Goal: Information Seeking & Learning: Check status

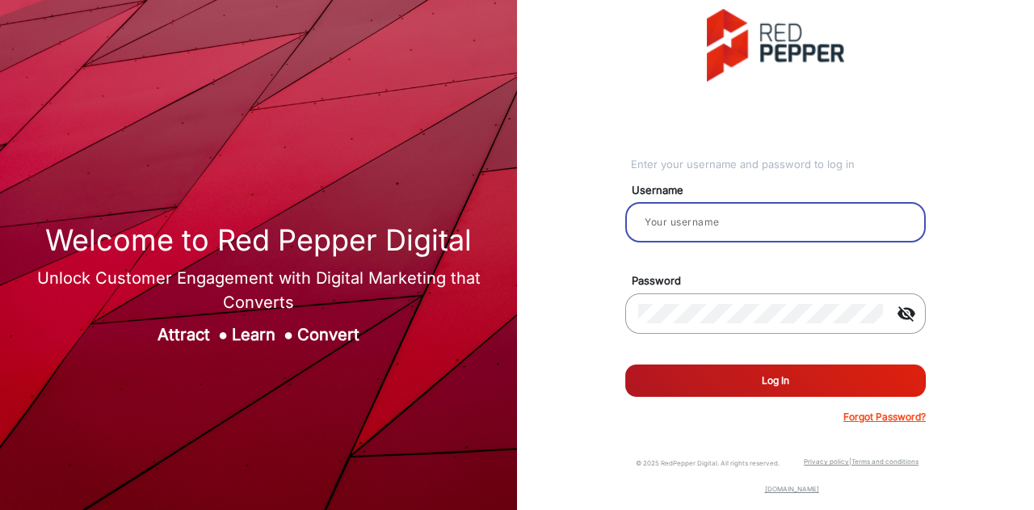
click at [679, 216] on input "email" at bounding box center [775, 221] width 275 height 19
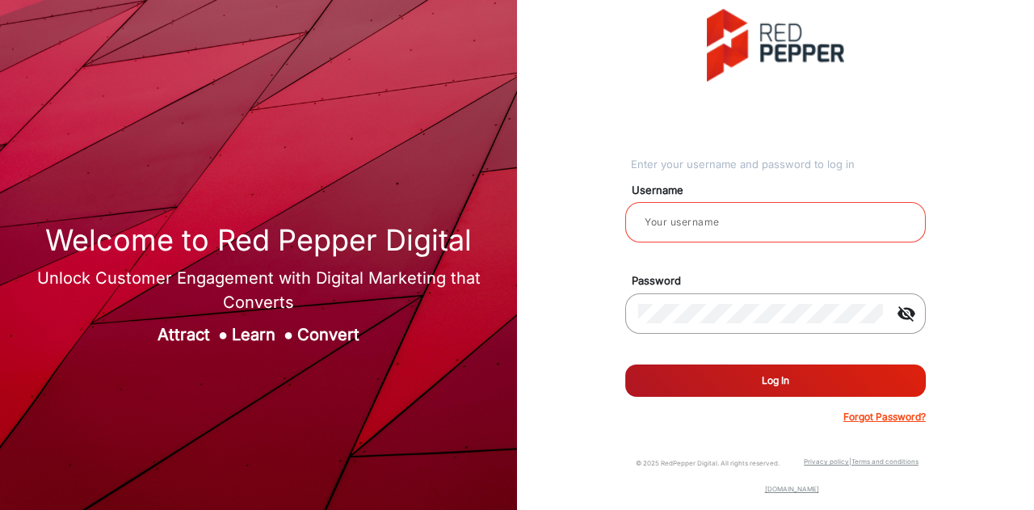
click at [687, 212] on div at bounding box center [775, 221] width 275 height 45
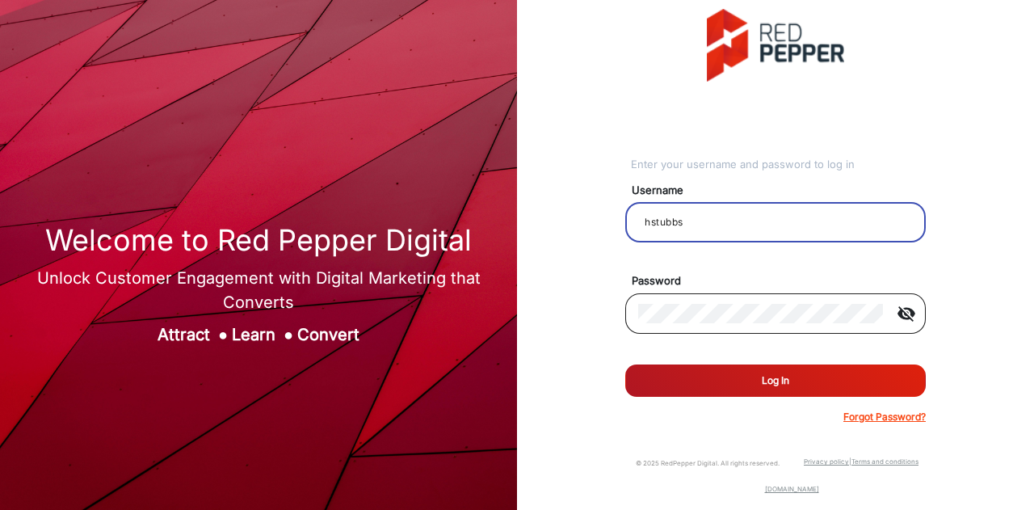
type input "hstubbs"
click at [697, 325] on div at bounding box center [761, 313] width 246 height 45
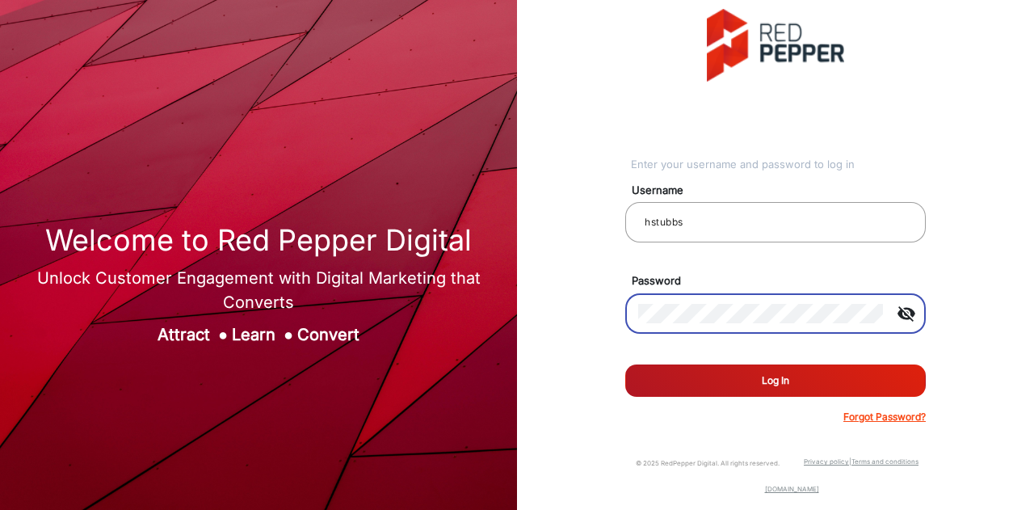
click at [625, 364] on button "Log In" at bounding box center [775, 380] width 300 height 32
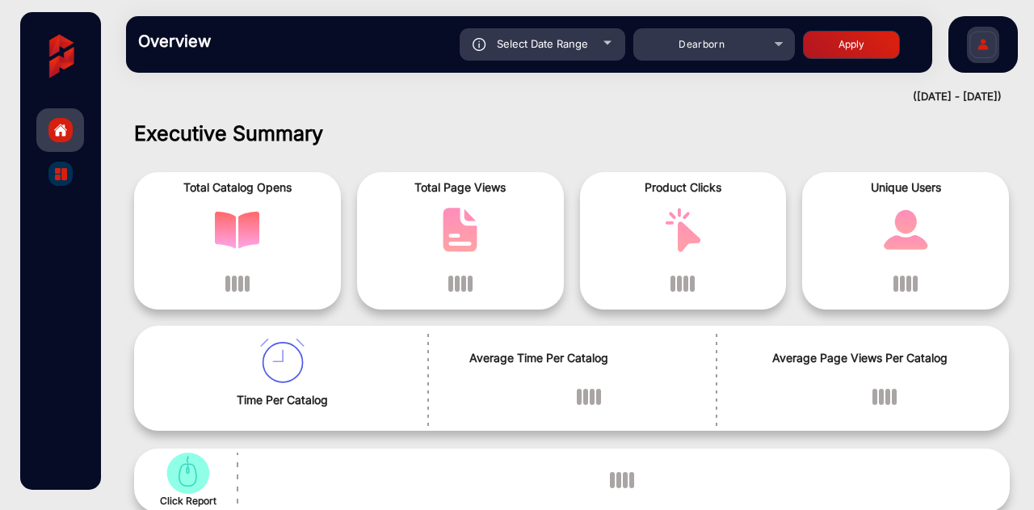
scroll to position [12, 0]
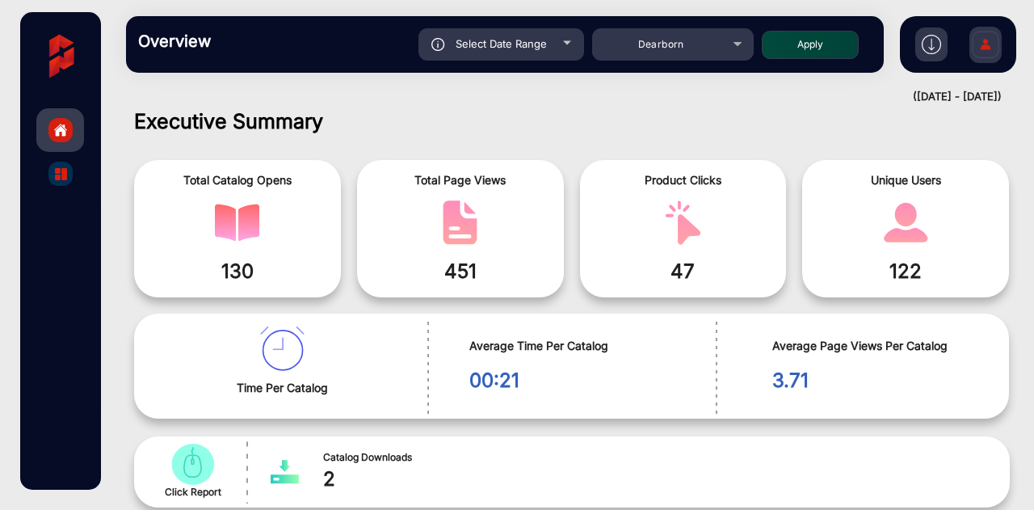
click at [615, 103] on div "([DATE] - [DATE])" at bounding box center [556, 97] width 892 height 16
click at [704, 56] on mat-select "Dearborn" at bounding box center [673, 44] width 162 height 32
click at [733, 40] on div "Dearborn" at bounding box center [673, 44] width 162 height 19
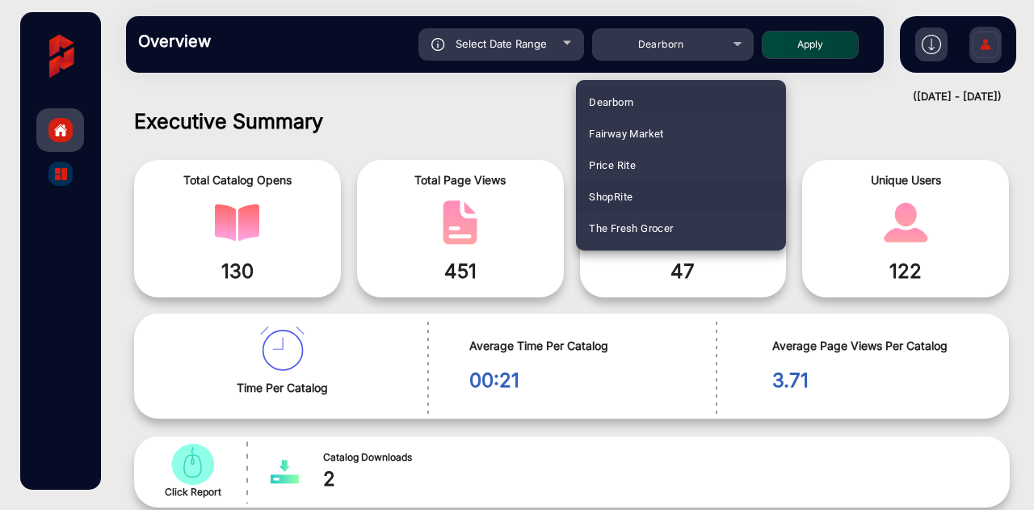
click at [624, 198] on span "ShopRite" at bounding box center [611, 196] width 44 height 31
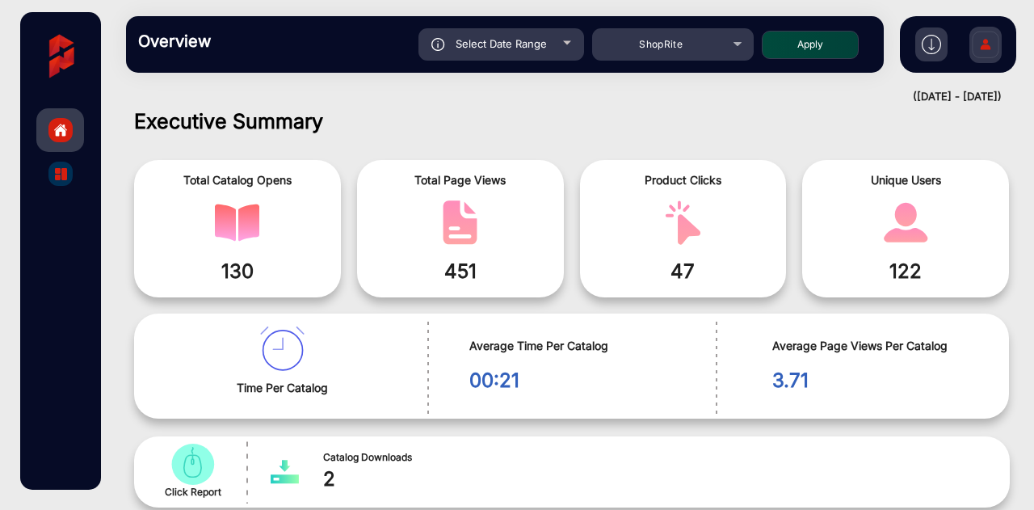
click at [829, 46] on button "Apply" at bounding box center [810, 45] width 97 height 28
type input "[DATE]"
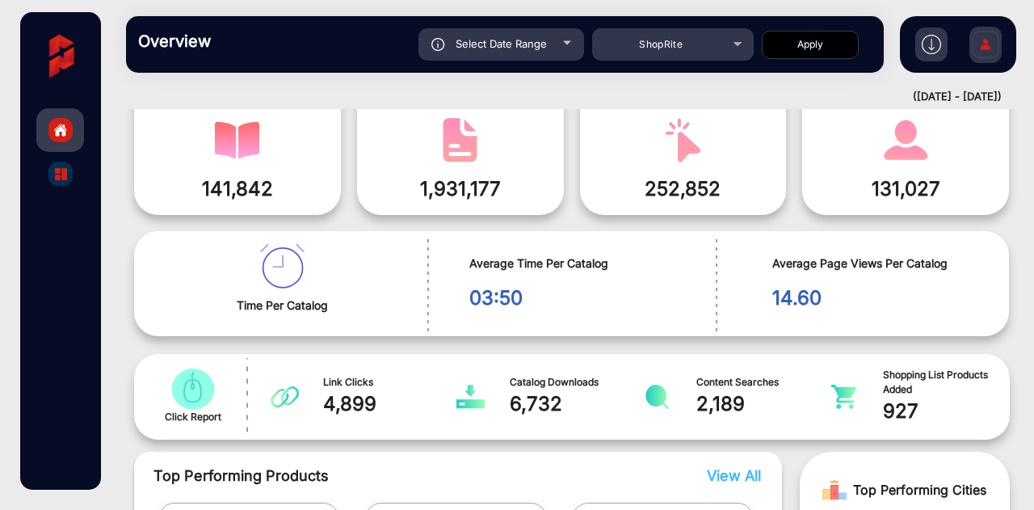
scroll to position [96, 0]
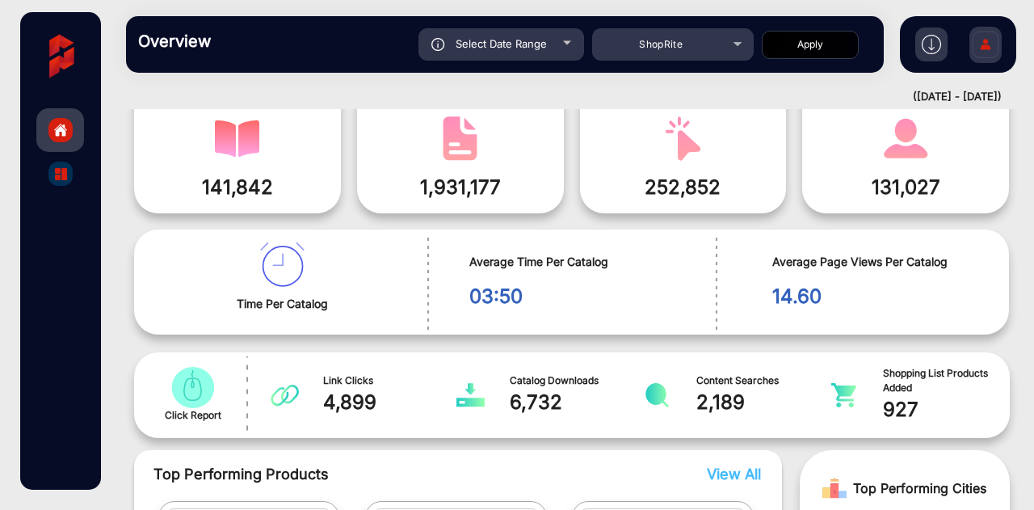
click at [63, 174] on img "catalog" at bounding box center [61, 174] width 12 height 12
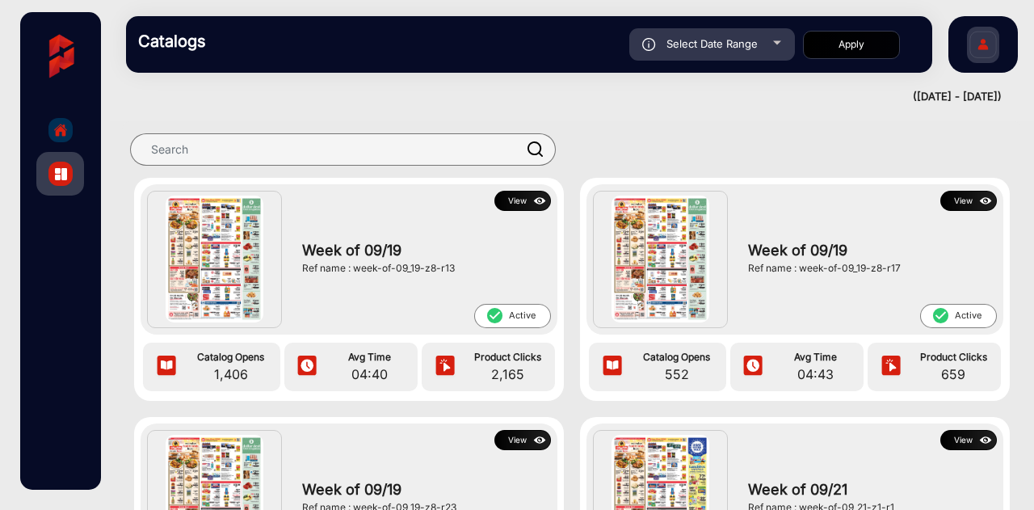
click at [74, 123] on link "Dashboard" at bounding box center [60, 130] width 48 height 44
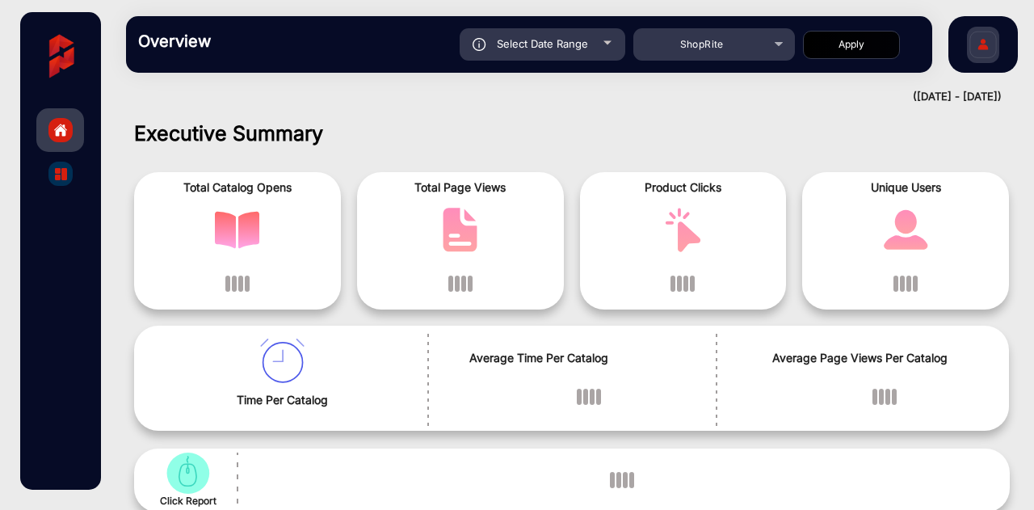
scroll to position [12, 0]
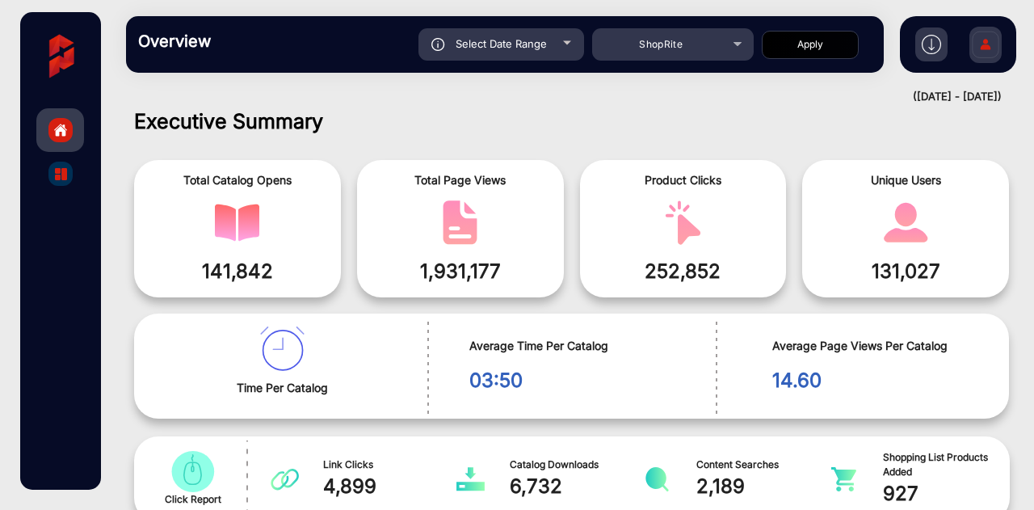
click at [57, 174] on img "catalog" at bounding box center [61, 174] width 12 height 12
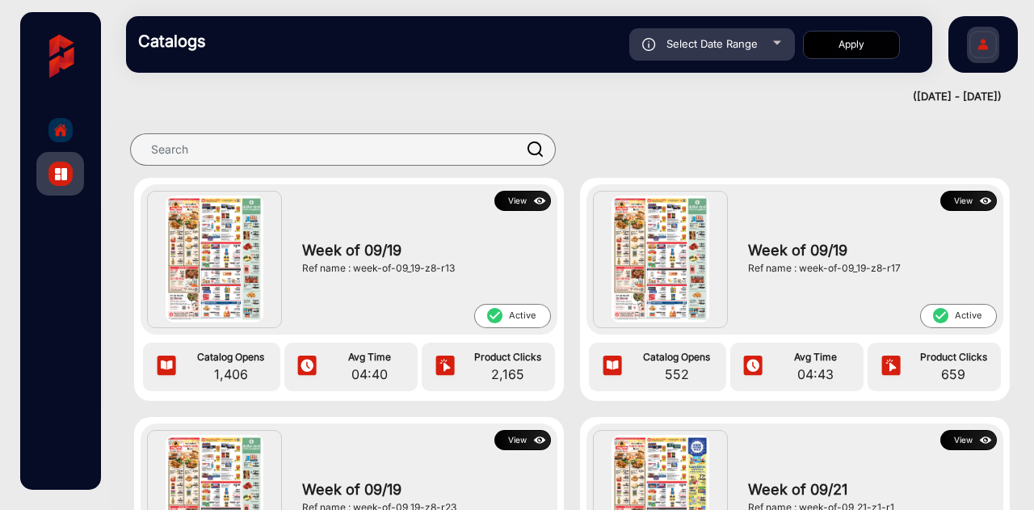
click at [252, 261] on img at bounding box center [215, 259] width 98 height 128
click at [341, 252] on span "Week of 09/19" at bounding box center [422, 250] width 241 height 22
click at [514, 196] on button "View" at bounding box center [522, 201] width 57 height 20
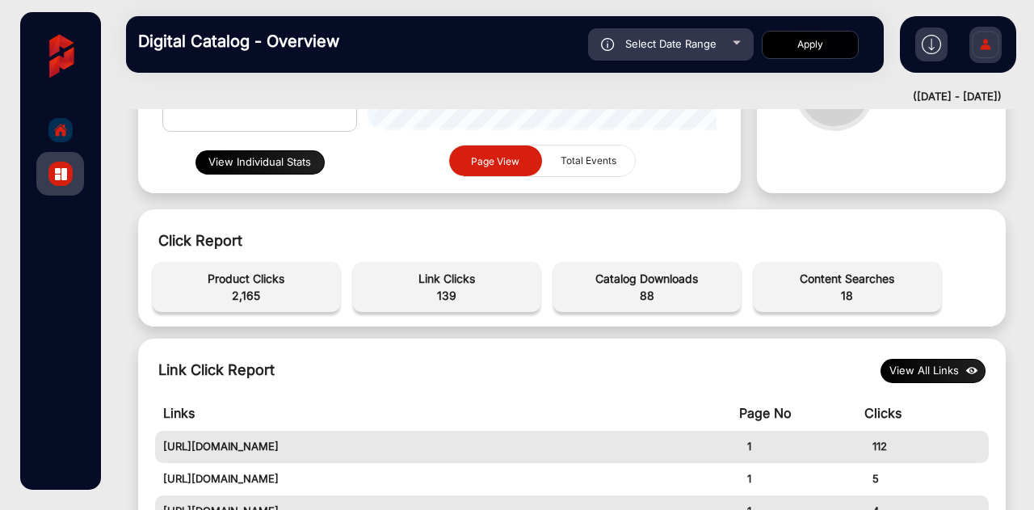
scroll to position [384, 0]
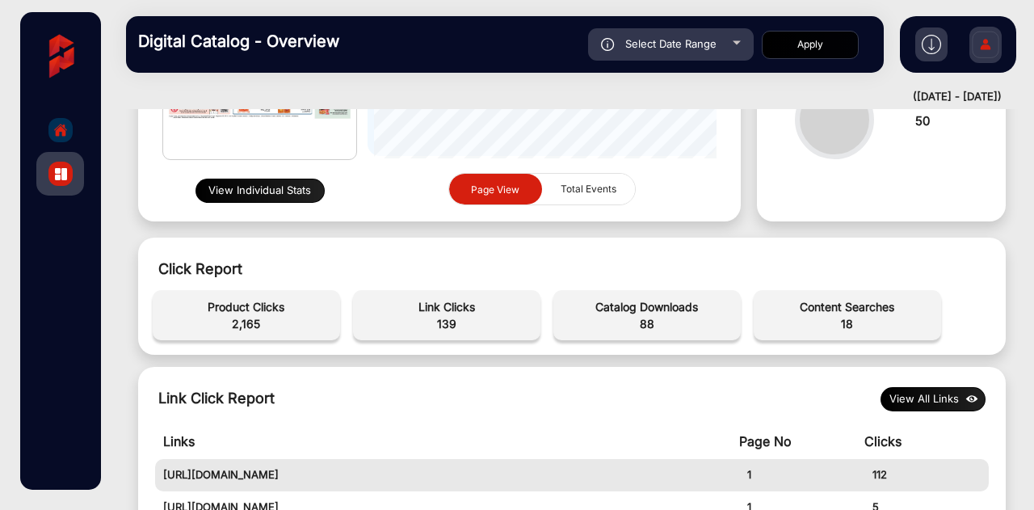
click at [296, 184] on button "View Individual Stats" at bounding box center [259, 190] width 129 height 24
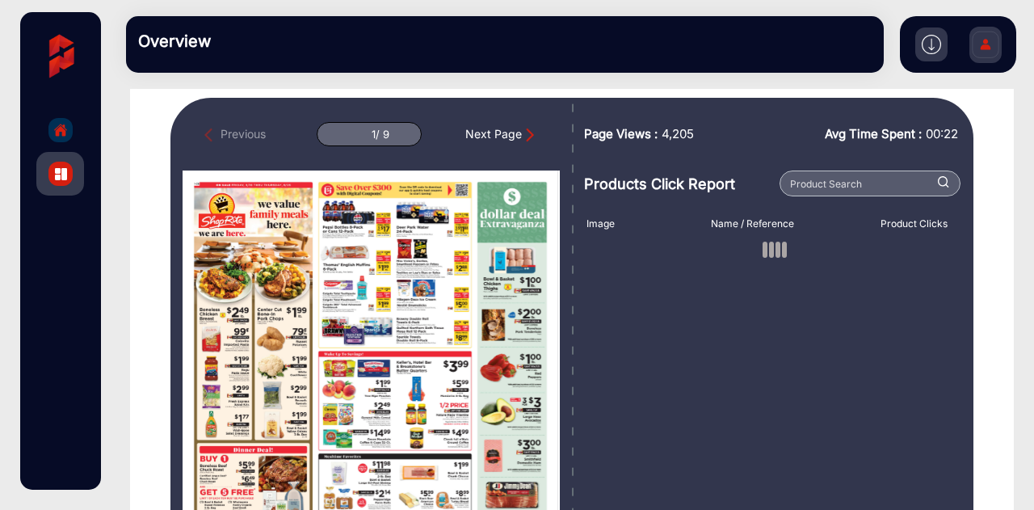
scroll to position [121, 0]
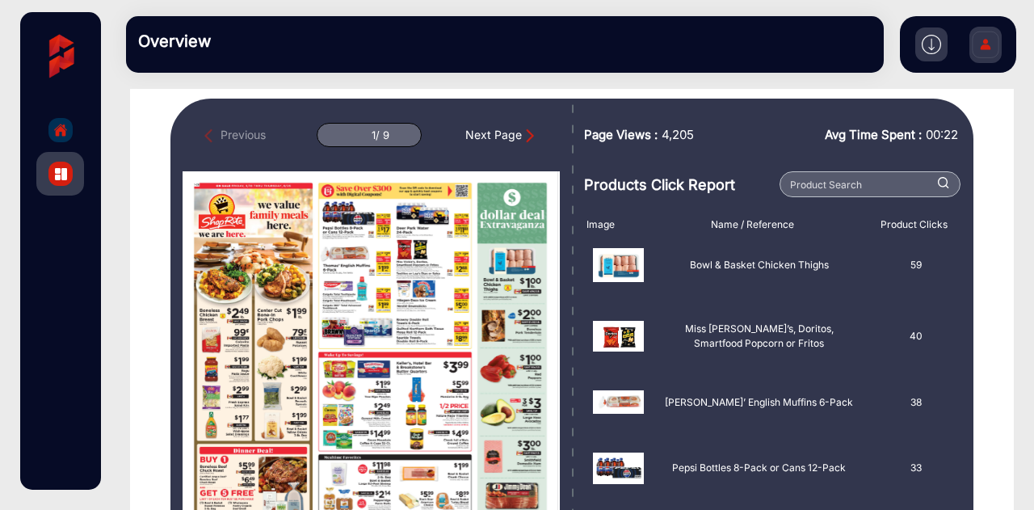
click at [522, 135] on img "Next Page" at bounding box center [530, 136] width 16 height 16
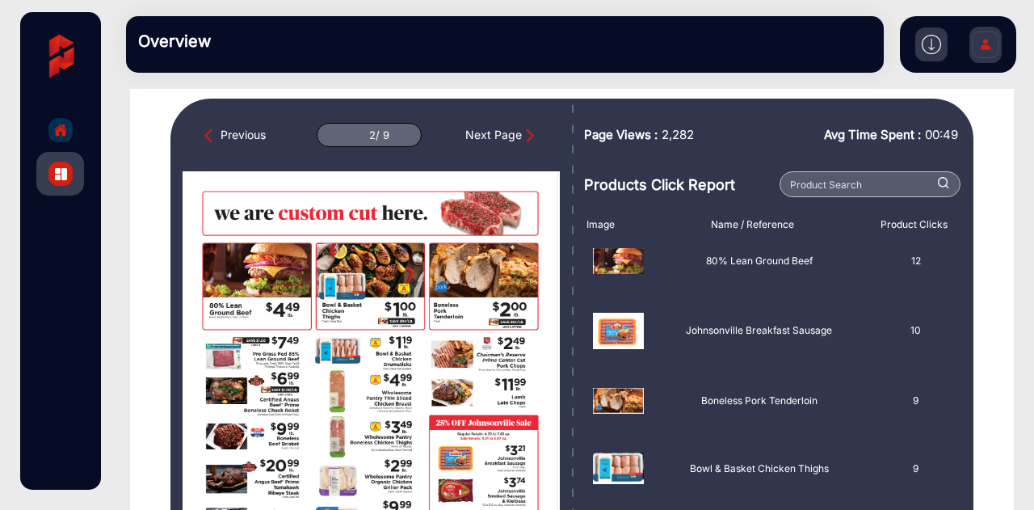
click at [522, 135] on img "Next Page" at bounding box center [530, 136] width 16 height 16
type input "3"
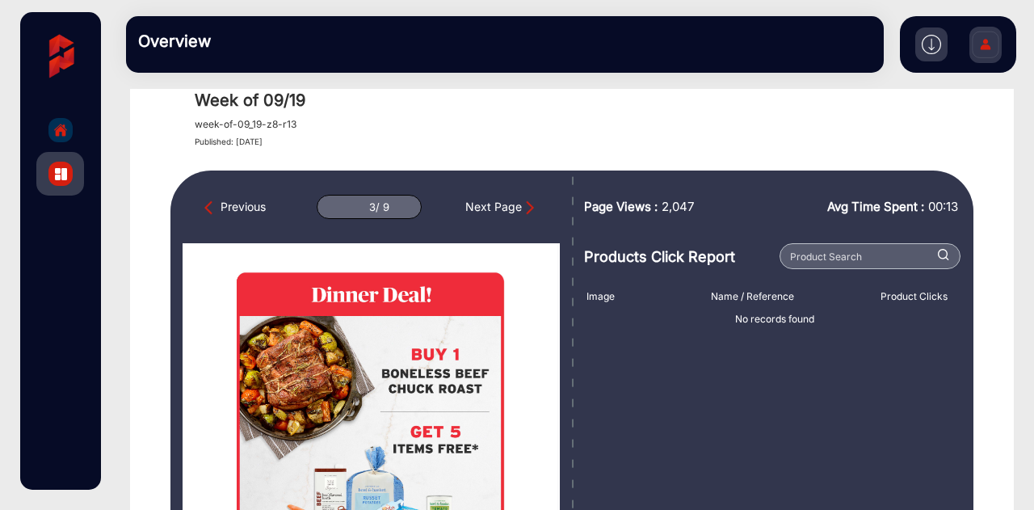
scroll to position [48, 0]
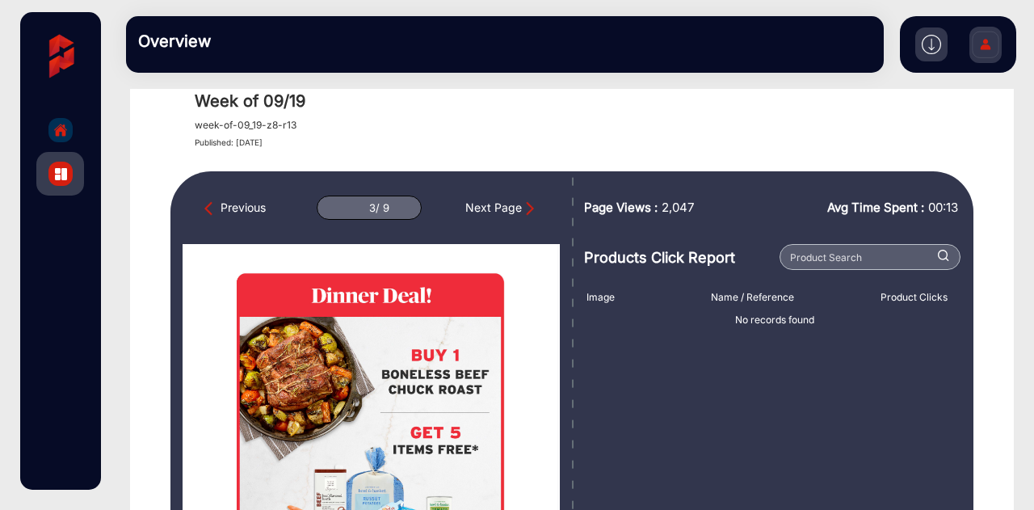
click at [49, 170] on div at bounding box center [60, 174] width 24 height 24
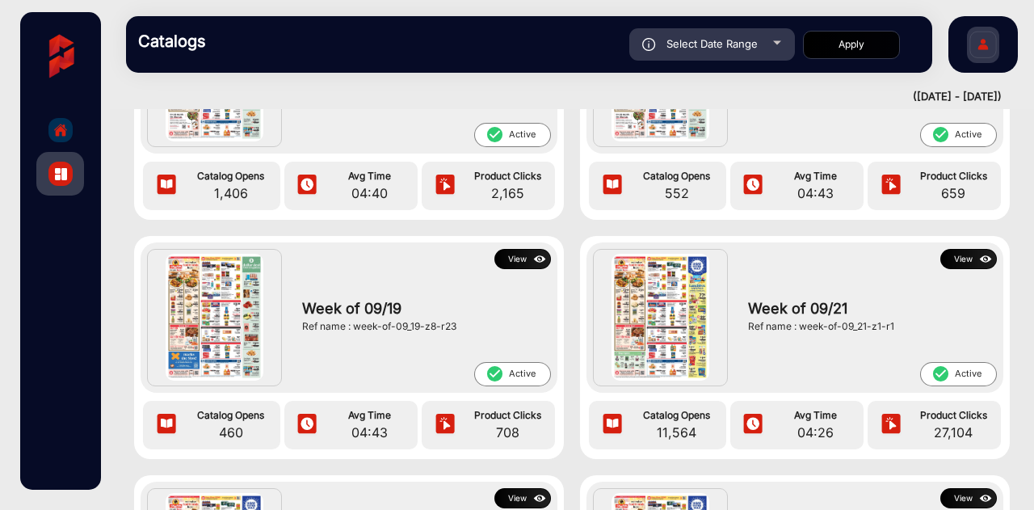
scroll to position [172, 0]
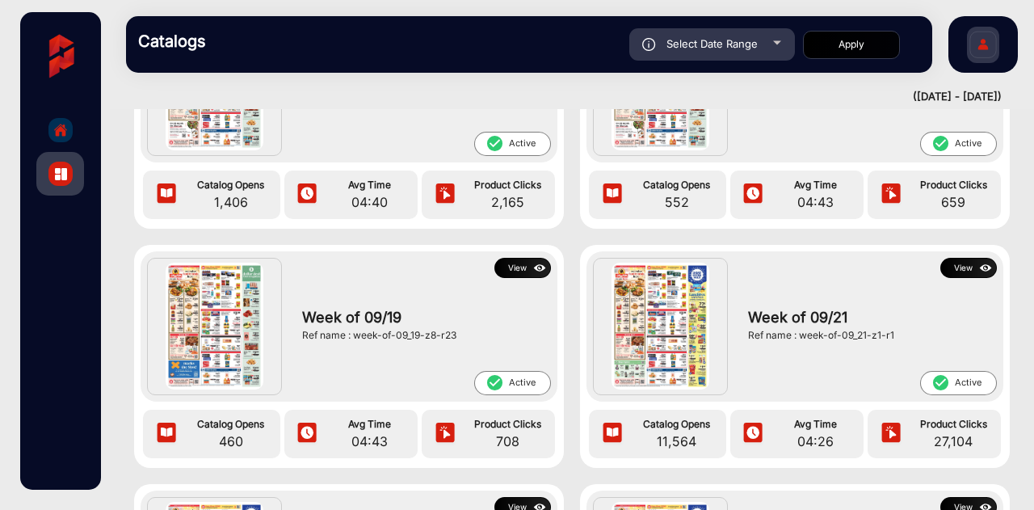
click at [976, 262] on img at bounding box center [985, 268] width 19 height 18
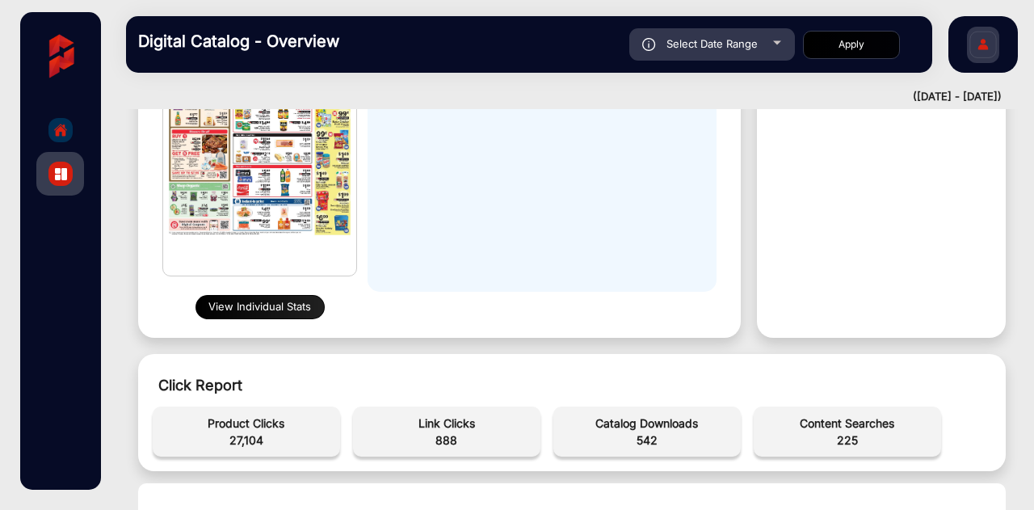
click at [275, 305] on button "View Individual Stats" at bounding box center [259, 307] width 129 height 24
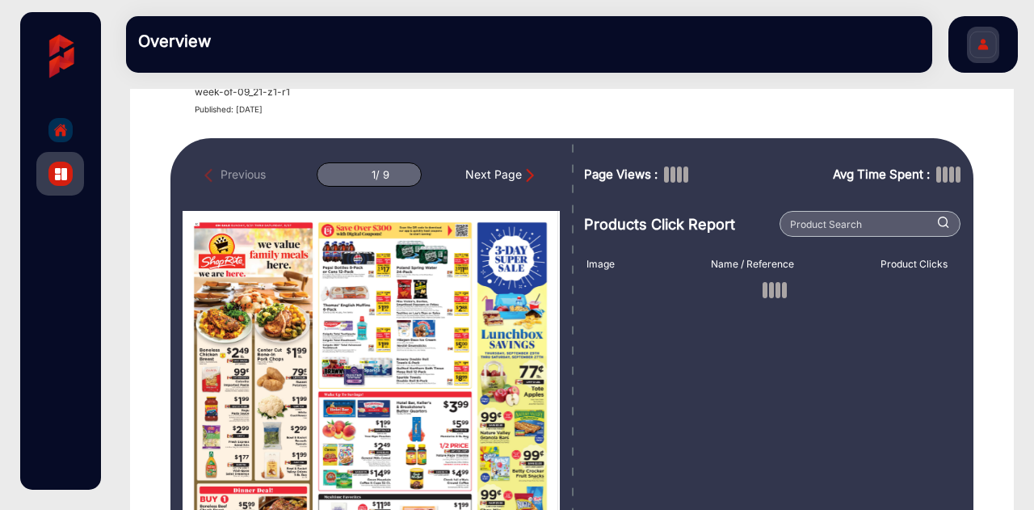
scroll to position [83, 0]
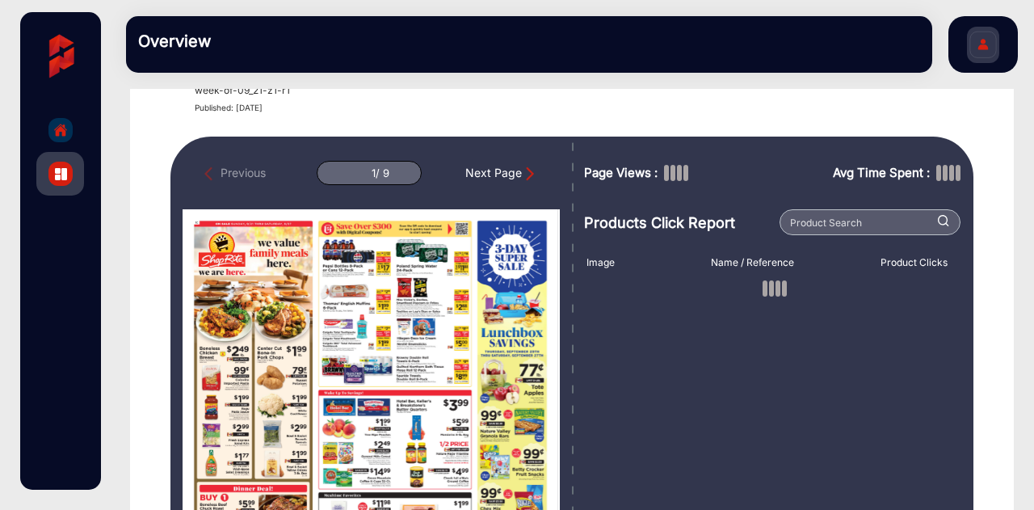
click at [502, 171] on div "Next Page" at bounding box center [501, 173] width 73 height 18
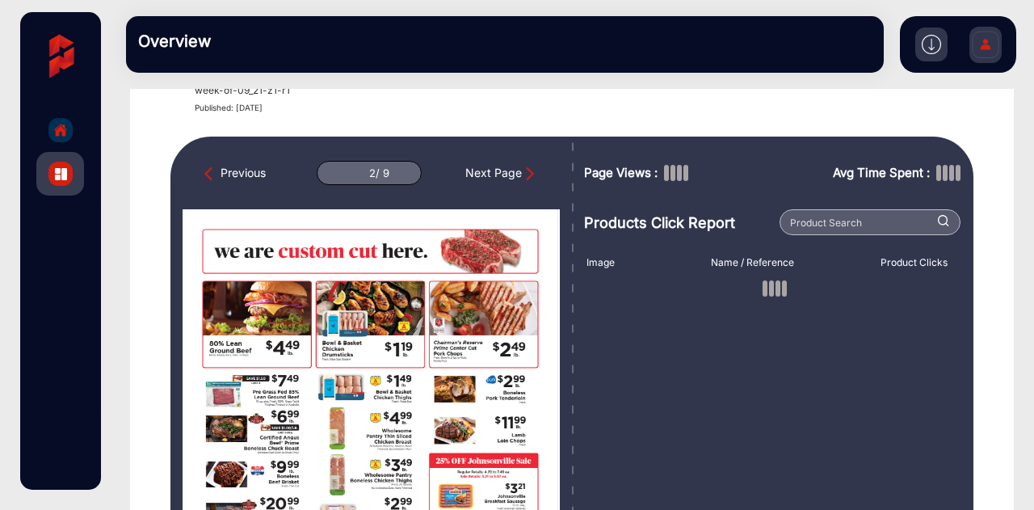
drag, startPoint x: 502, startPoint y: 171, endPoint x: 472, endPoint y: 171, distance: 29.9
click at [472, 171] on div "Next Page" at bounding box center [501, 173] width 73 height 18
type input "3"
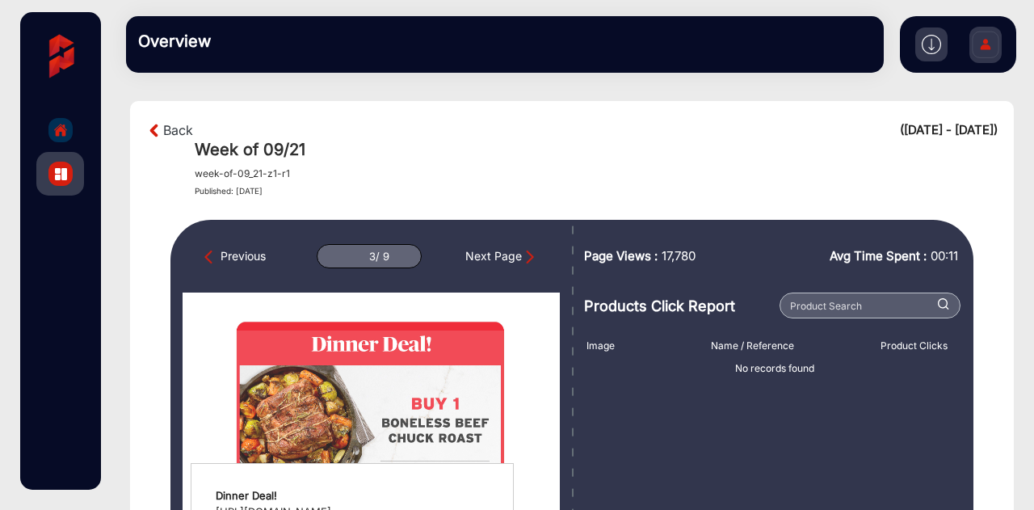
scroll to position [1, 0]
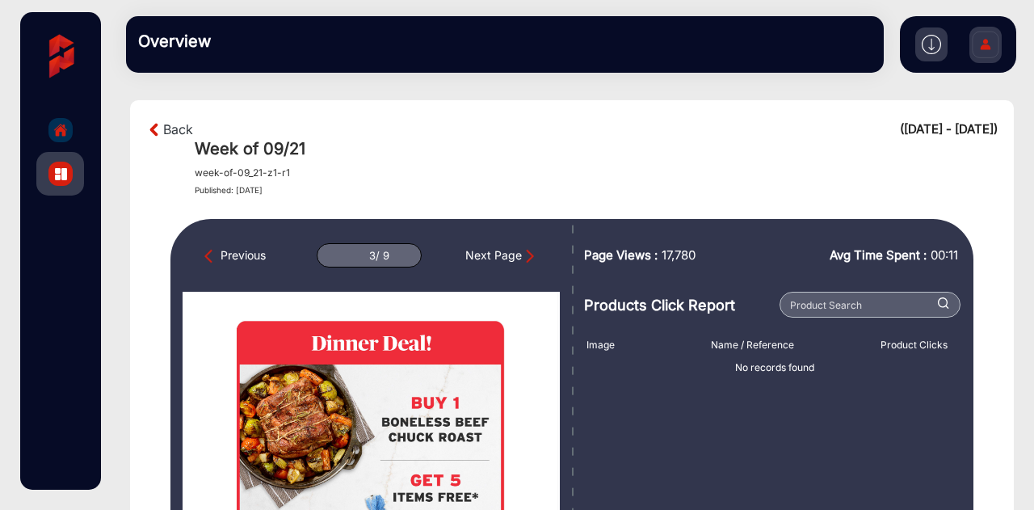
click at [961, 127] on div "([DATE] - [DATE])" at bounding box center [949, 129] width 98 height 19
click at [680, 190] on h4 "Published: [DATE]" at bounding box center [596, 190] width 803 height 10
click at [174, 138] on div "Back ([DATE] - [DATE]) Week of 09/21 week-of-09_21-z1-r1 Published: [DATE]" at bounding box center [571, 157] width 851 height 75
click at [176, 125] on link "Back" at bounding box center [178, 129] width 30 height 19
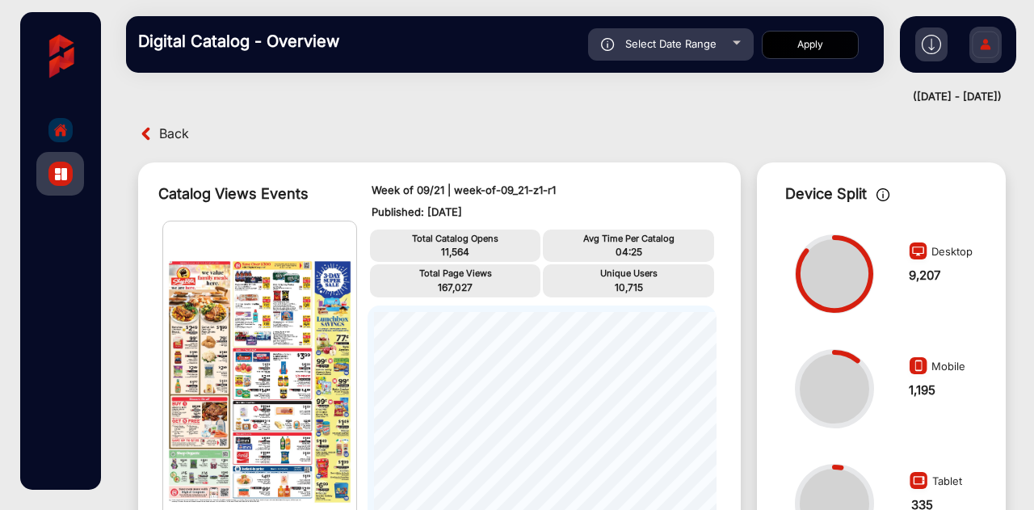
click at [147, 132] on img at bounding box center [146, 133] width 17 height 17
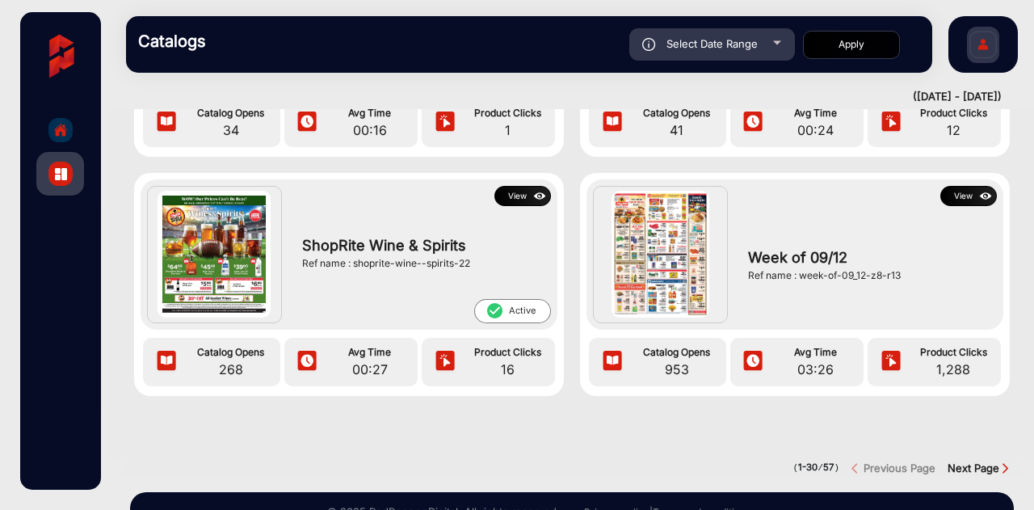
scroll to position [3353, 0]
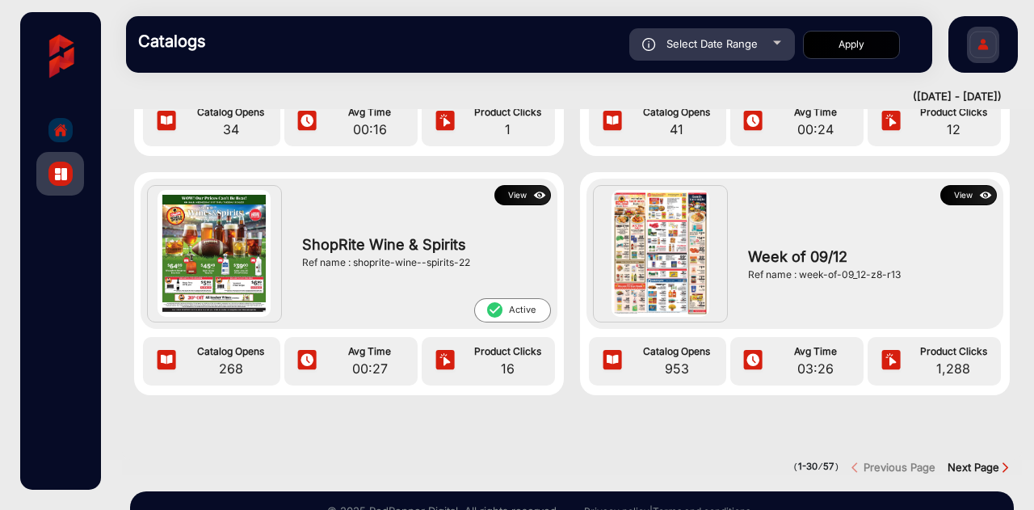
click at [956, 196] on button "View" at bounding box center [968, 195] width 57 height 20
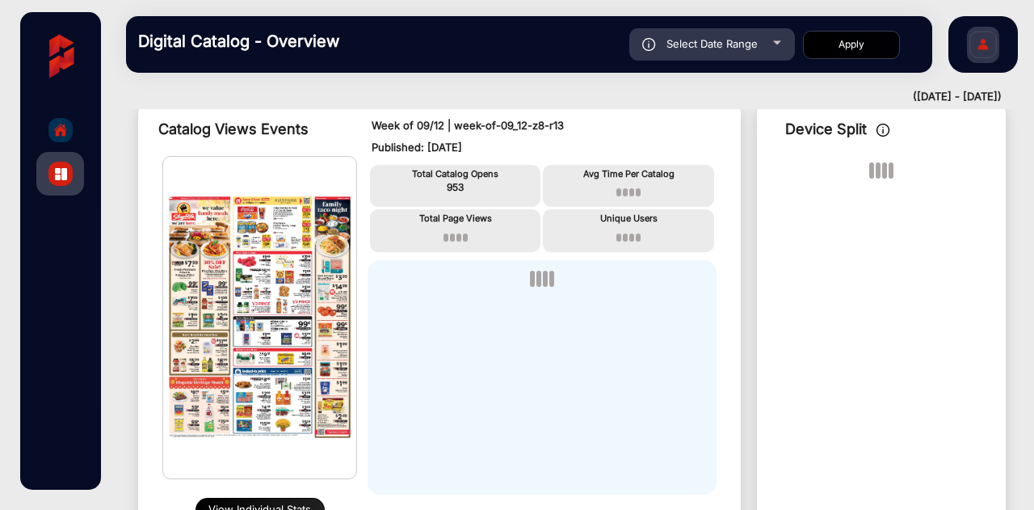
scroll to position [64, 0]
click at [267, 501] on button "View Individual Stats" at bounding box center [259, 510] width 129 height 24
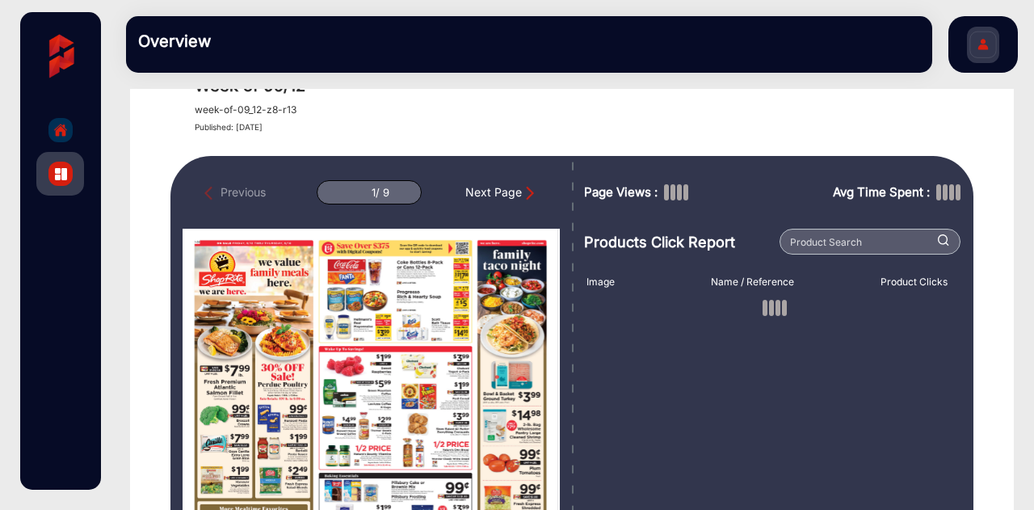
click at [510, 194] on div "Next Page" at bounding box center [501, 192] width 73 height 18
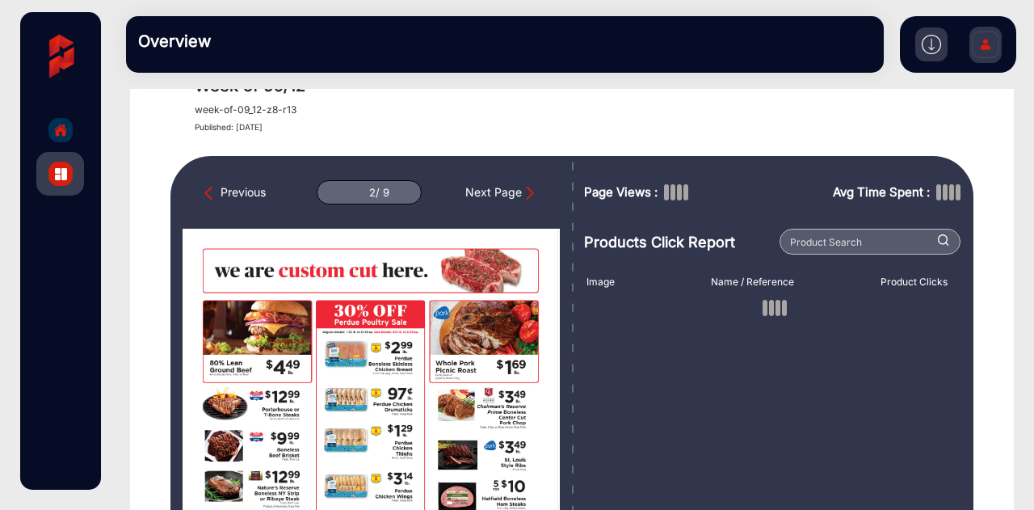
click at [510, 194] on div "Next Page" at bounding box center [501, 192] width 73 height 18
type input "3"
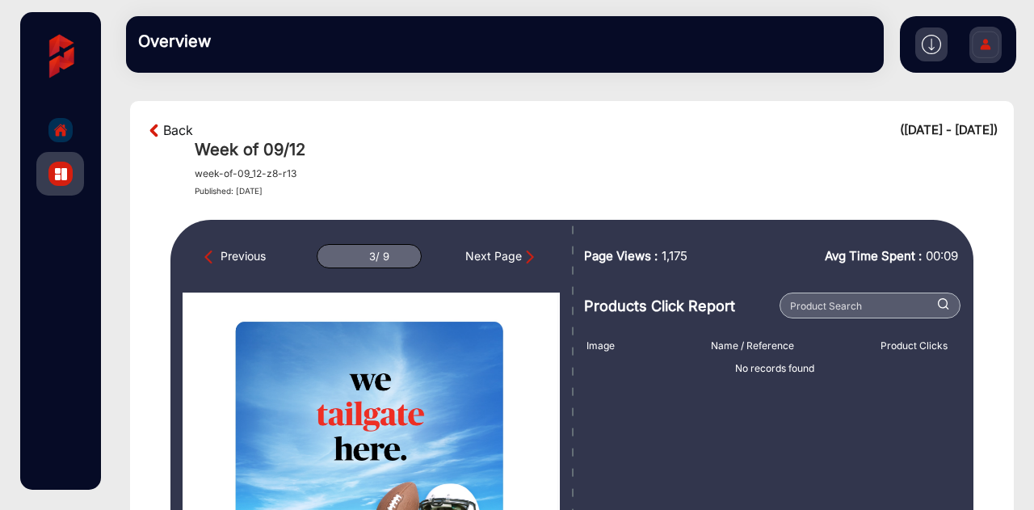
click at [178, 130] on link "Back" at bounding box center [178, 129] width 30 height 19
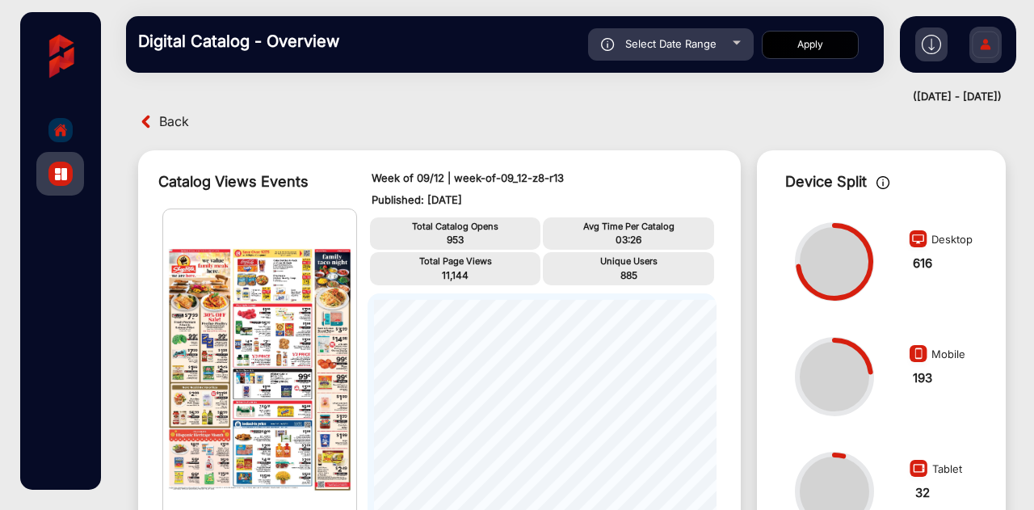
scroll to position [10, 0]
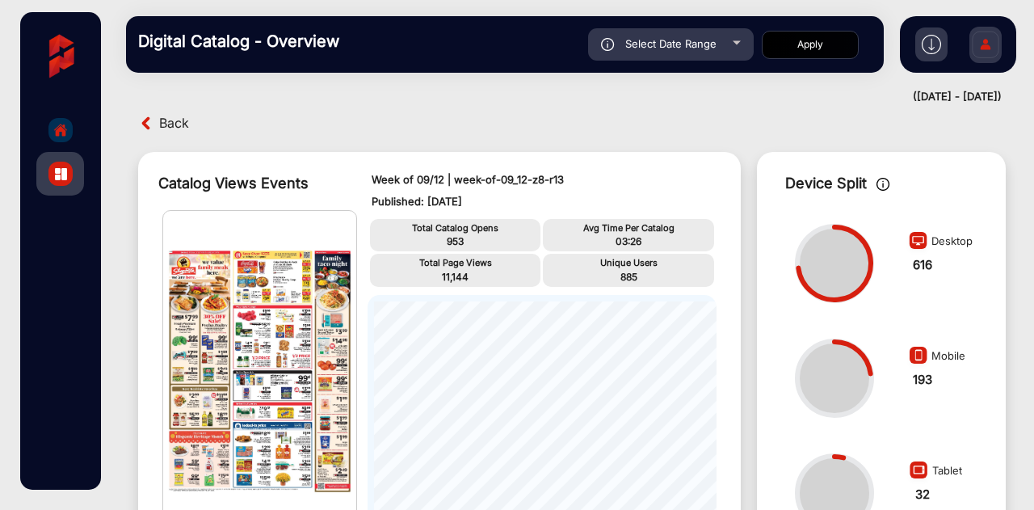
click at [709, 39] on span "Select Date Range" at bounding box center [670, 43] width 91 height 13
type input "[DATE]"
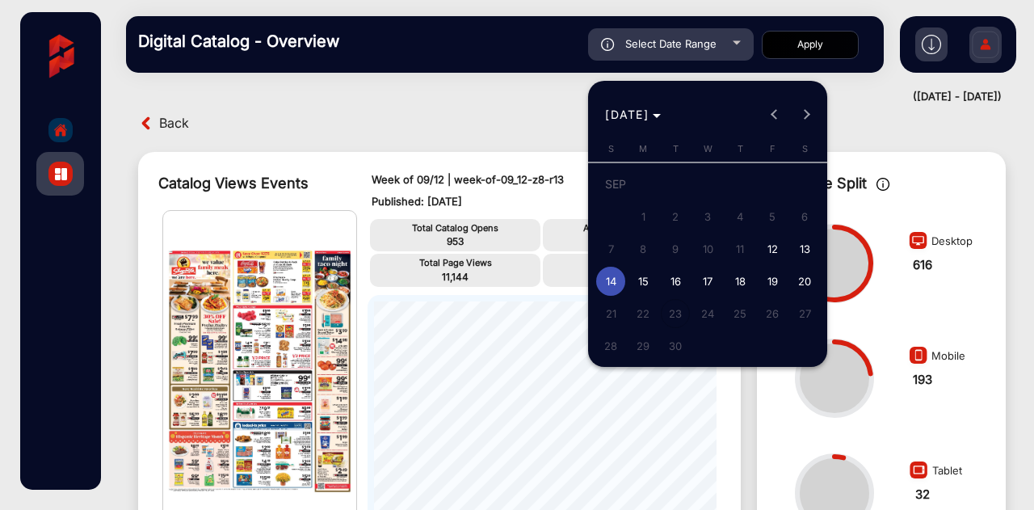
click at [523, 124] on div at bounding box center [517, 255] width 1034 height 510
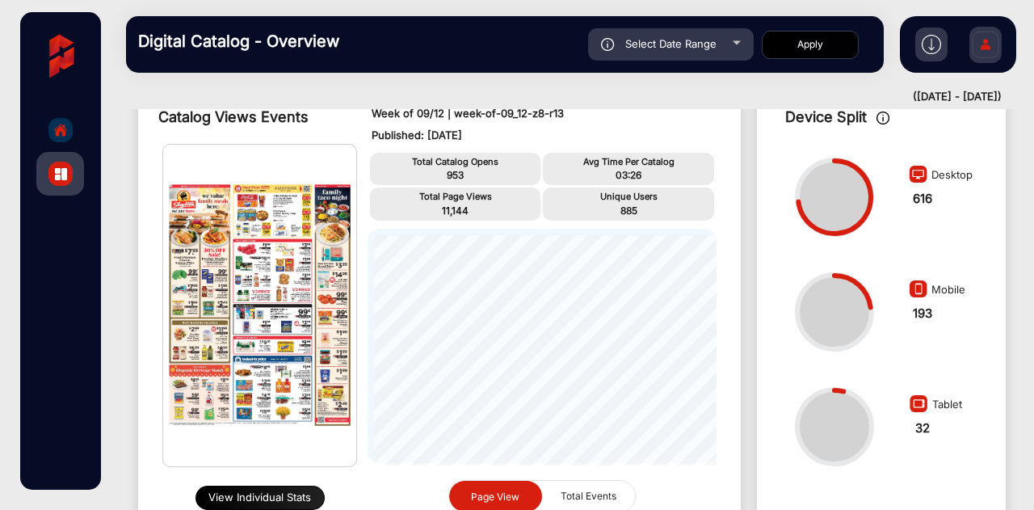
scroll to position [120, 0]
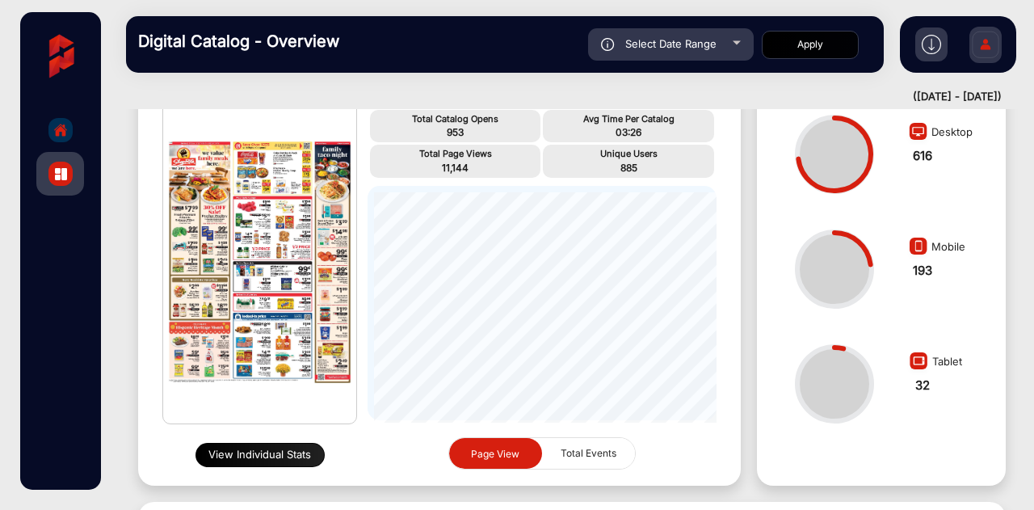
click at [276, 460] on button "View Individual Stats" at bounding box center [259, 455] width 129 height 24
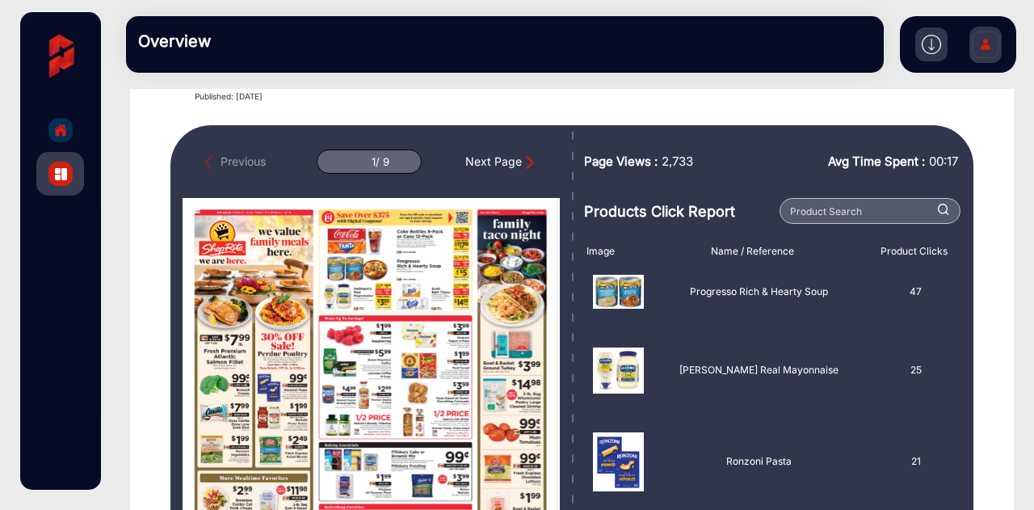
scroll to position [95, 0]
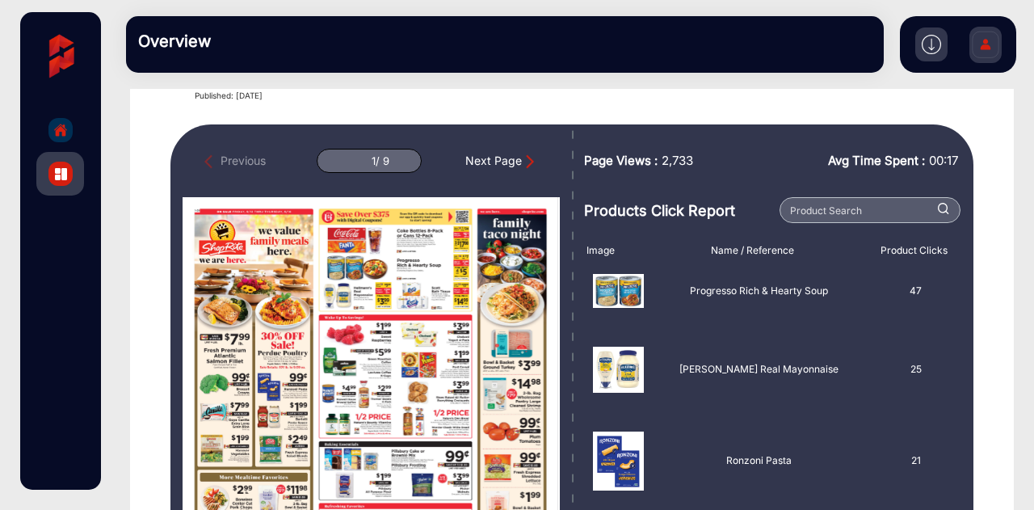
click at [508, 157] on div "Next Page" at bounding box center [501, 161] width 73 height 18
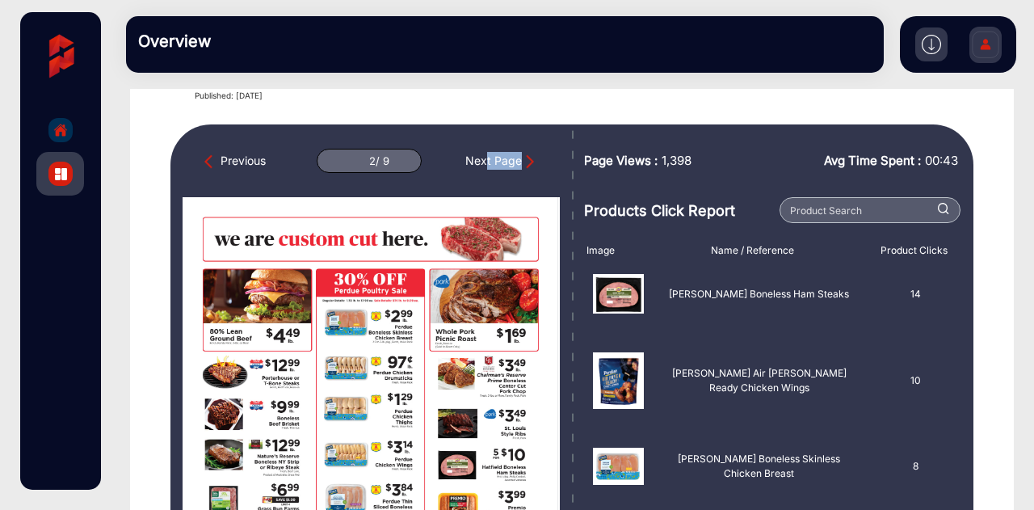
drag, startPoint x: 508, startPoint y: 157, endPoint x: 478, endPoint y: 125, distance: 44.0
click at [524, 157] on img "Next Page" at bounding box center [530, 161] width 16 height 16
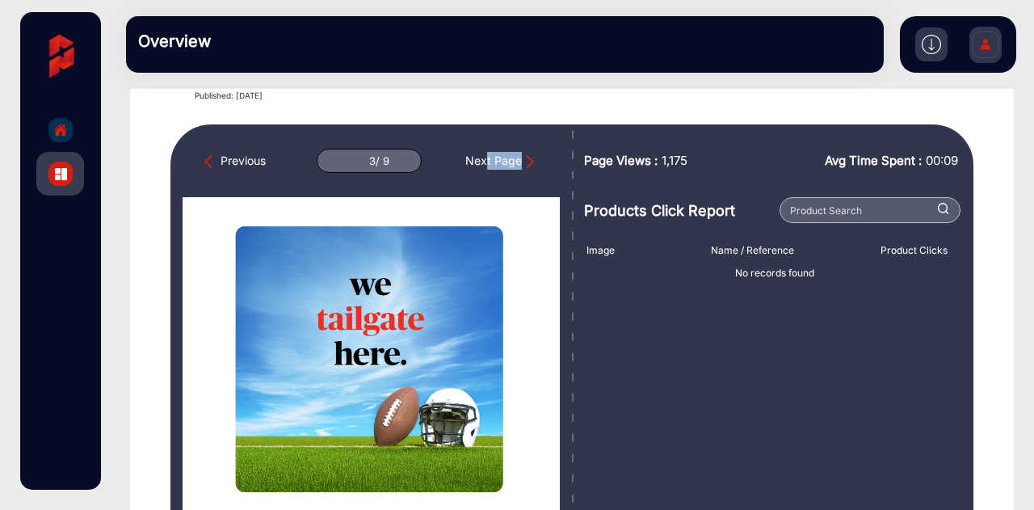
click at [524, 157] on img "Next Page" at bounding box center [530, 161] width 16 height 16
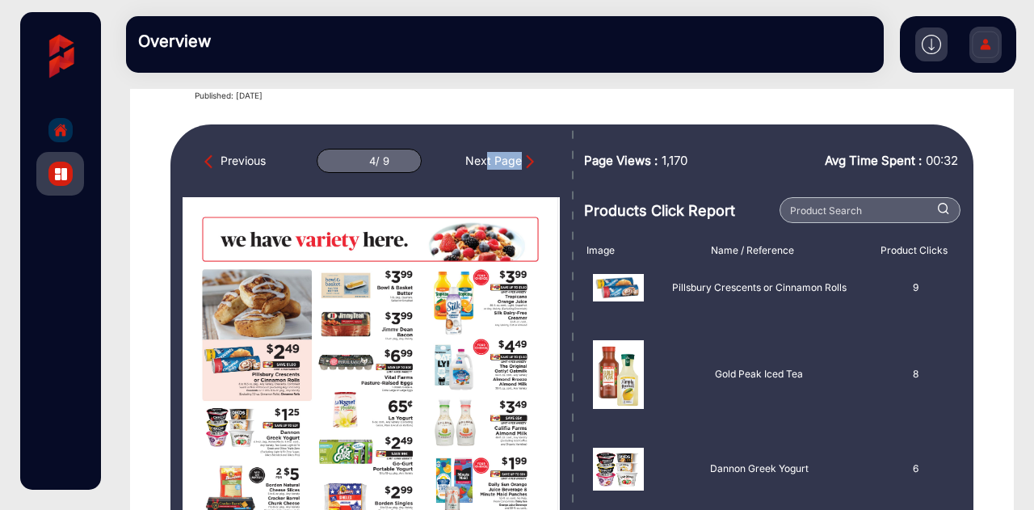
click at [523, 155] on img "Next Page" at bounding box center [530, 161] width 16 height 16
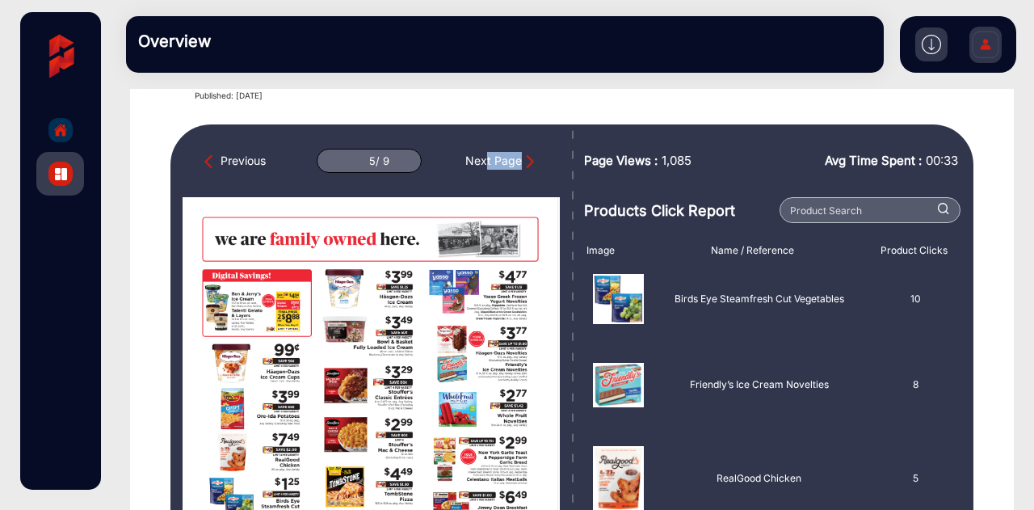
click at [523, 155] on img "Next Page" at bounding box center [530, 161] width 16 height 16
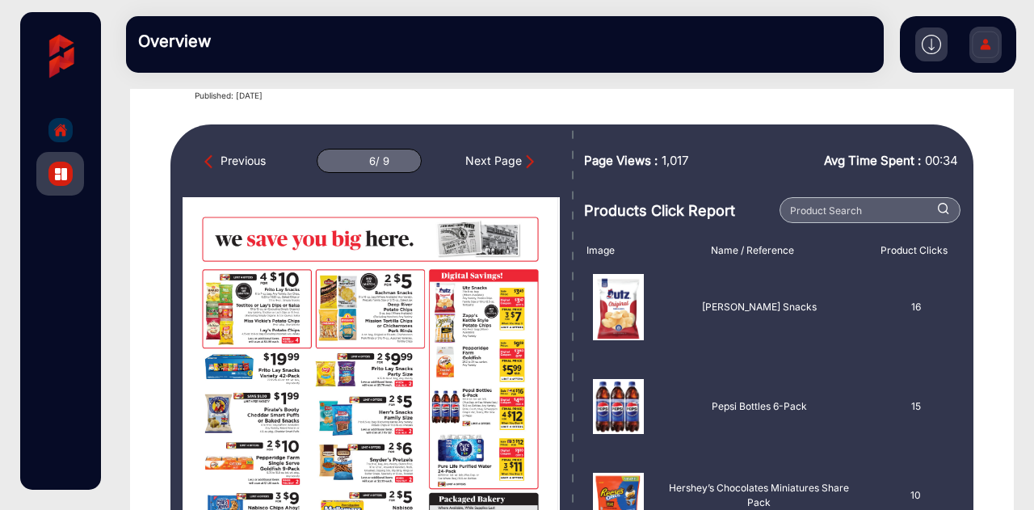
click at [515, 156] on div "Next Page" at bounding box center [501, 161] width 73 height 18
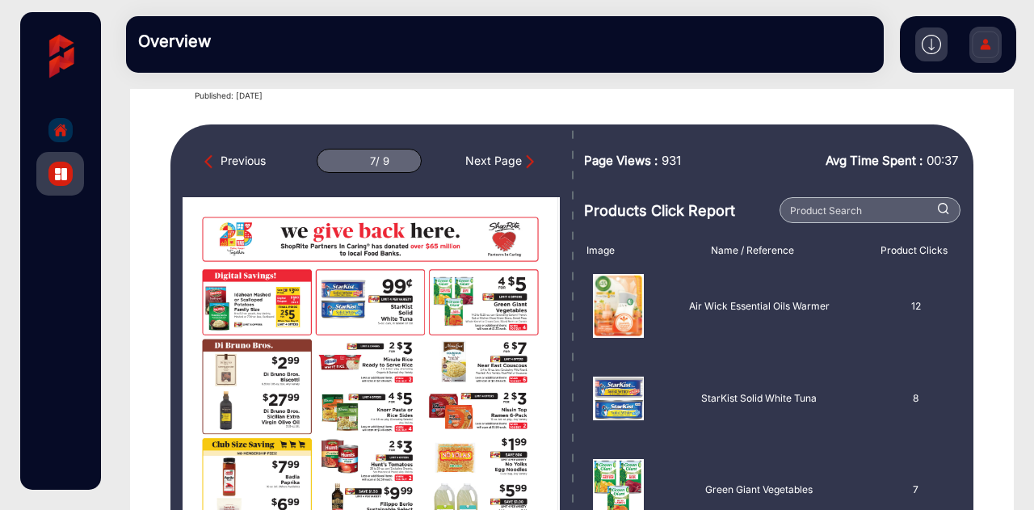
click at [527, 152] on div "Next Page" at bounding box center [501, 161] width 73 height 18
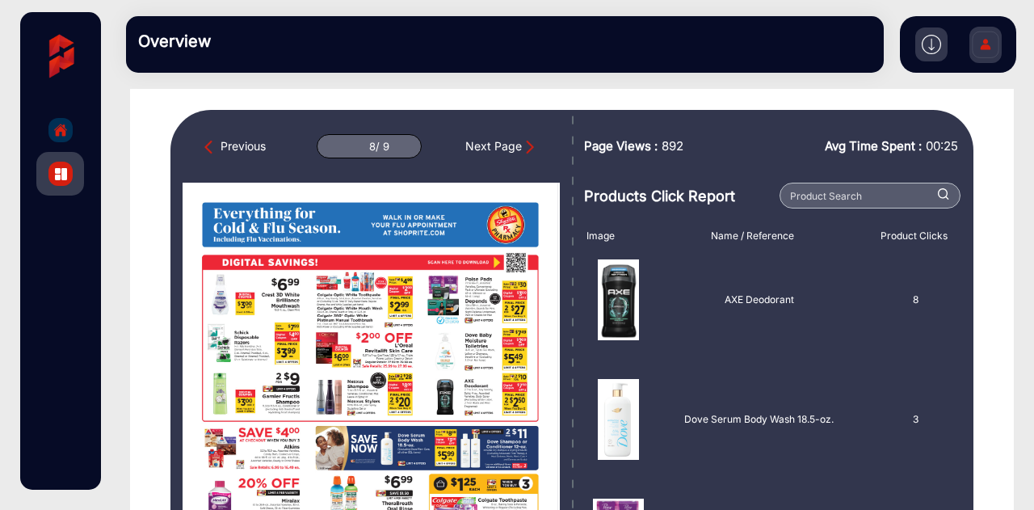
scroll to position [111, 0]
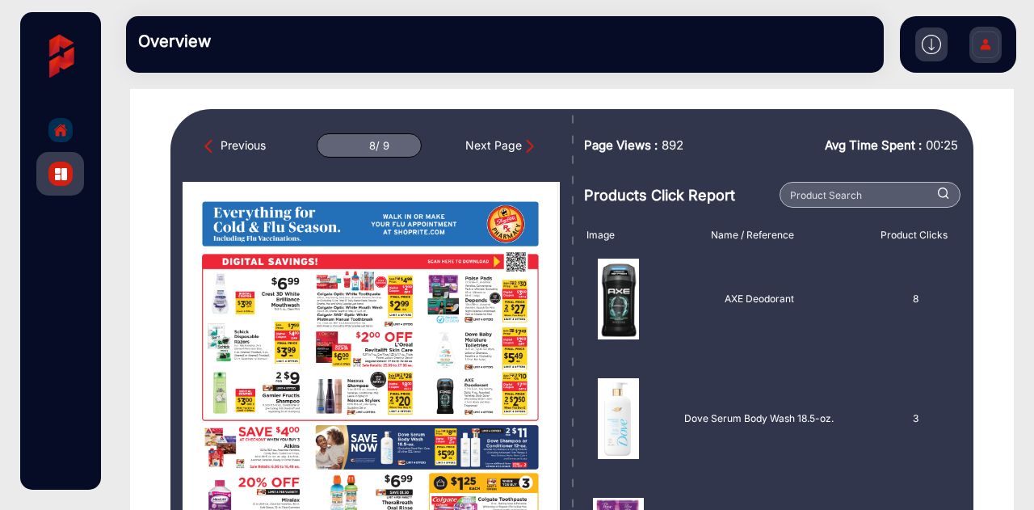
click at [533, 153] on img "Next Page" at bounding box center [530, 146] width 16 height 16
type input "9"
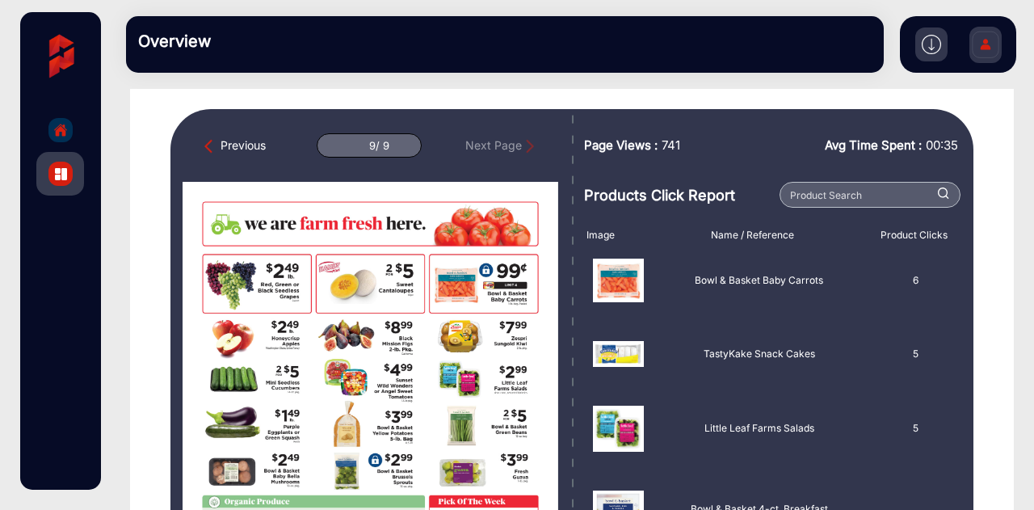
click at [61, 164] on div at bounding box center [60, 174] width 24 height 24
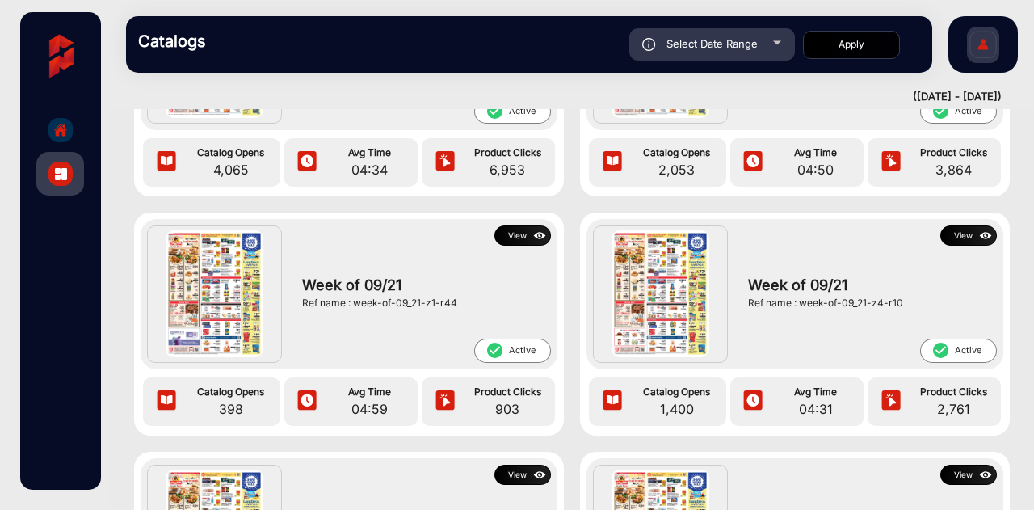
scroll to position [1184, 0]
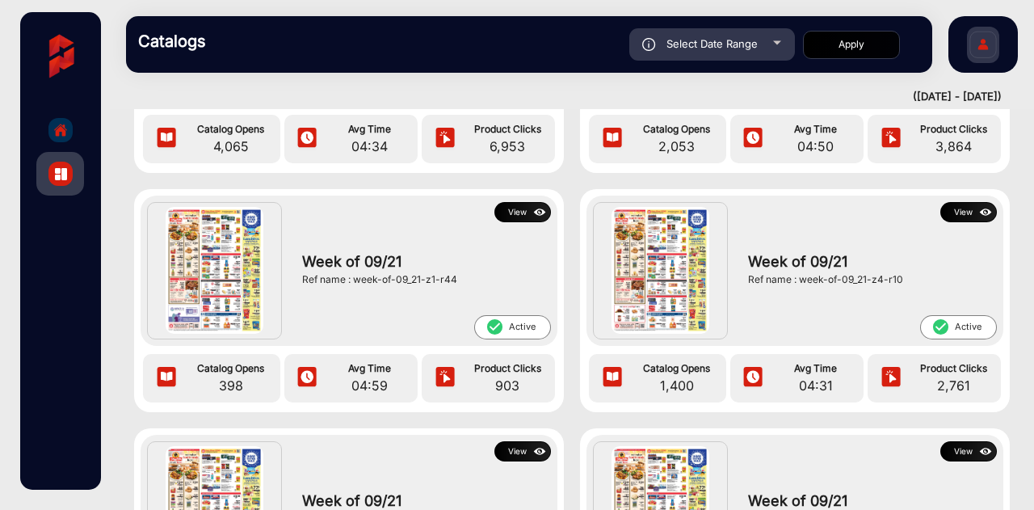
click at [611, 79] on div "Catalogs Select Date Range [DATE] [DATE] – End date ShopRite Apply falsefalse H…" at bounding box center [572, 44] width 924 height 89
click at [717, 48] on span "Select Date Range" at bounding box center [711, 43] width 91 height 13
type input "[DATE]"
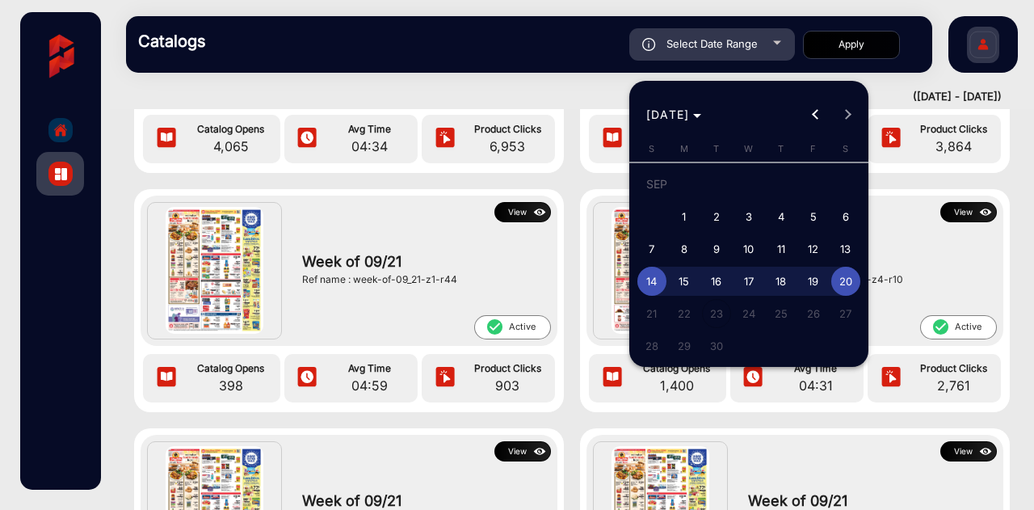
click at [680, 211] on span "1" at bounding box center [684, 216] width 29 height 29
type input "[DATE]"
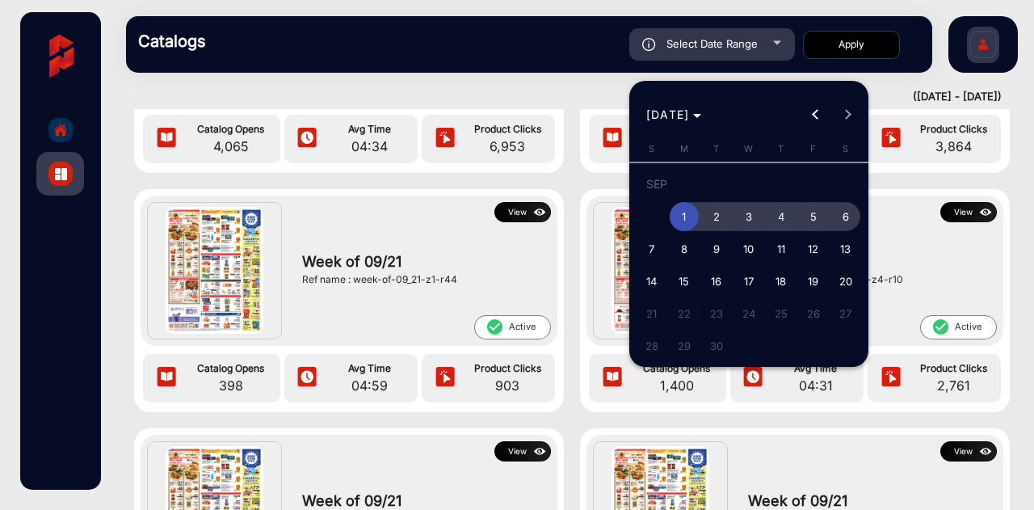
click at [840, 222] on span "6" at bounding box center [845, 216] width 29 height 29
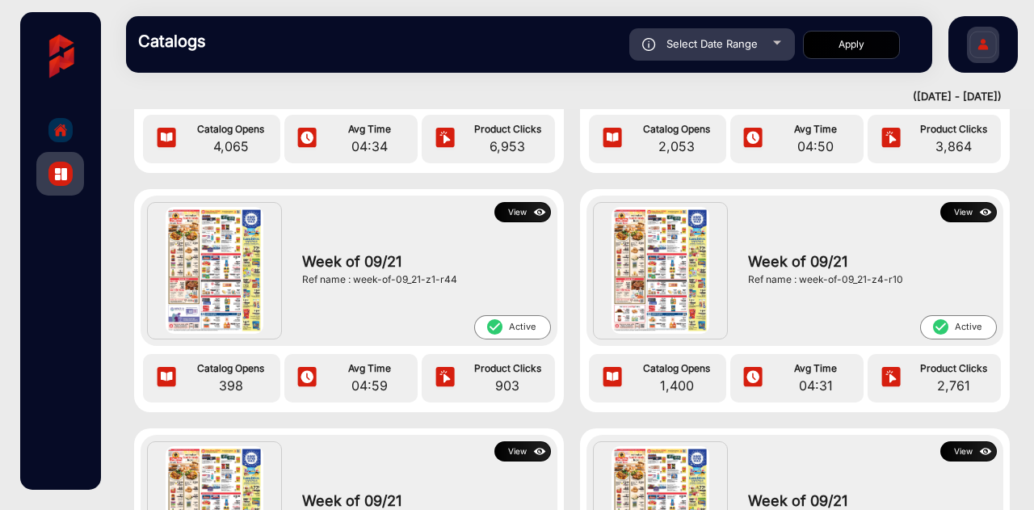
type input "[DATE]"
click at [842, 46] on button "Apply" at bounding box center [851, 45] width 97 height 28
type input "[DATE]"
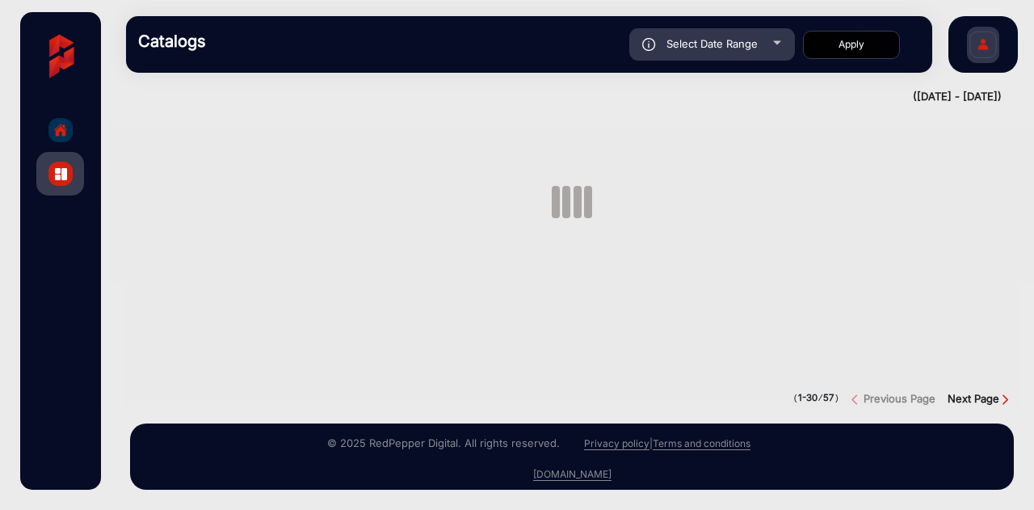
click at [754, 41] on span "Select Date Range" at bounding box center [711, 43] width 91 height 13
type input "[DATE]"
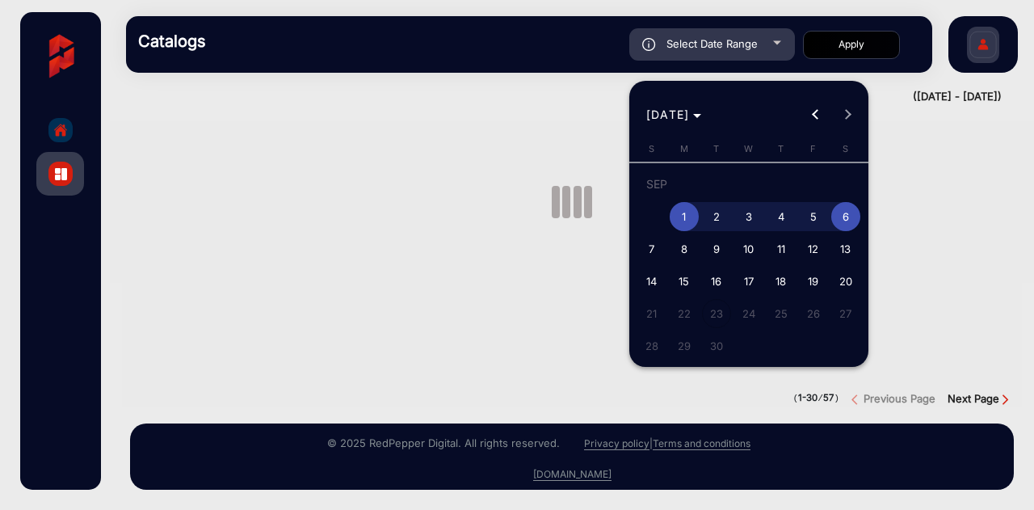
click at [642, 272] on span "14" at bounding box center [651, 281] width 29 height 29
type input "[DATE]"
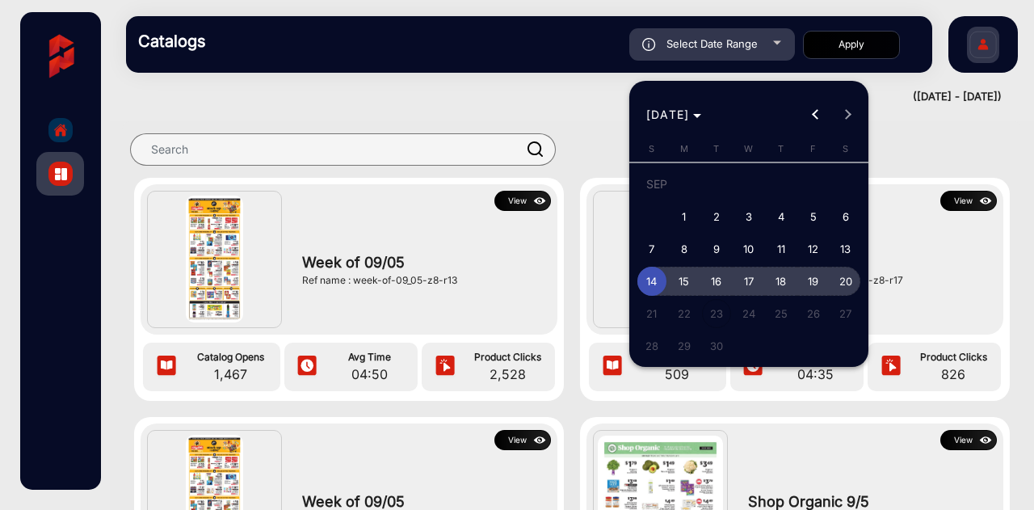
click at [850, 280] on span "20" at bounding box center [845, 281] width 29 height 29
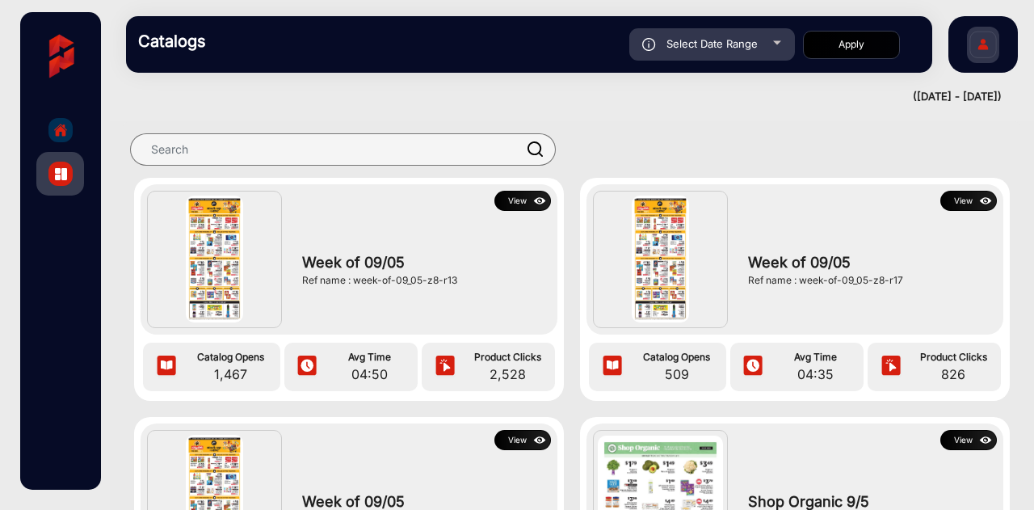
type input "[DATE]"
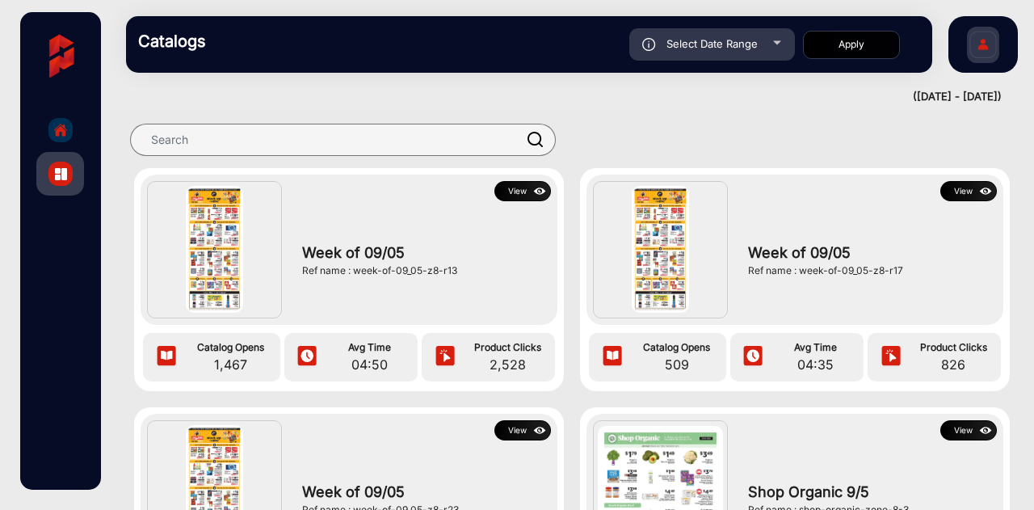
click at [838, 40] on button "Apply" at bounding box center [851, 45] width 97 height 28
type input "[DATE]"
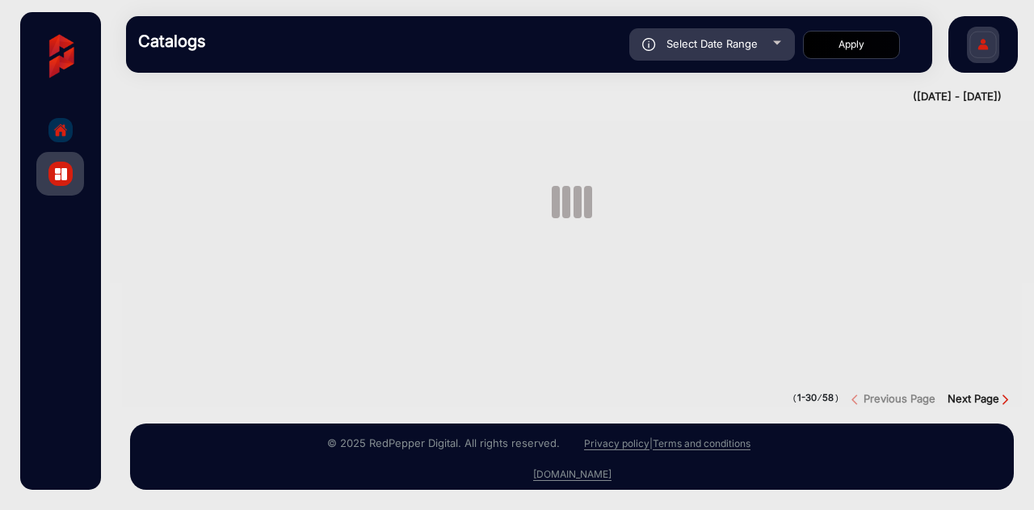
scroll to position [0, 0]
click at [714, 43] on span "Select Date Range" at bounding box center [711, 43] width 91 height 13
type input "[DATE]"
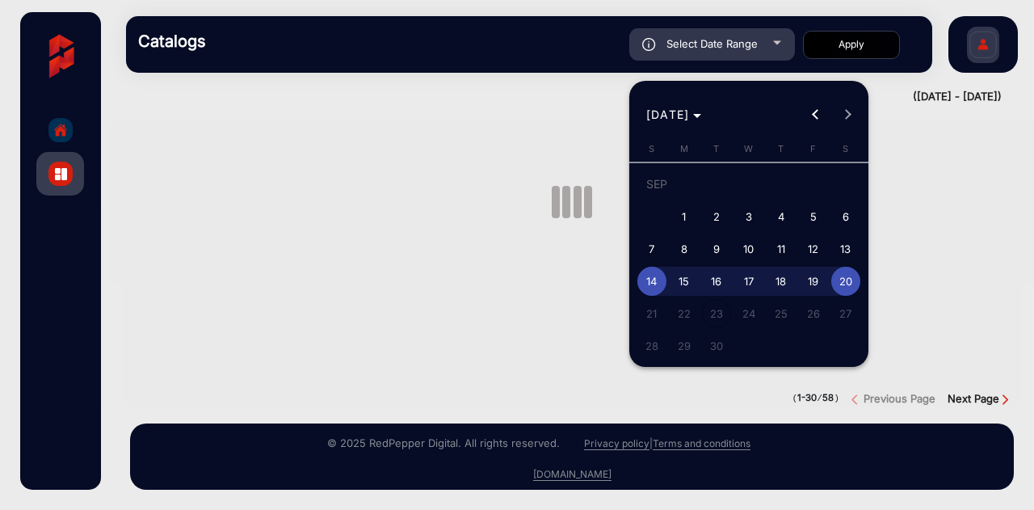
click at [642, 244] on span "7" at bounding box center [651, 248] width 29 height 29
type input "[DATE]"
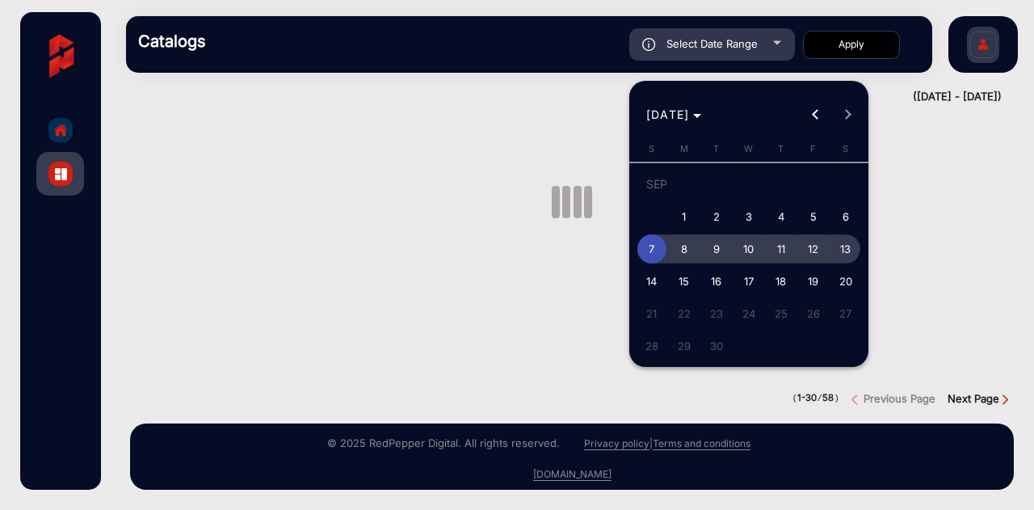
click at [846, 246] on span "13" at bounding box center [845, 248] width 29 height 29
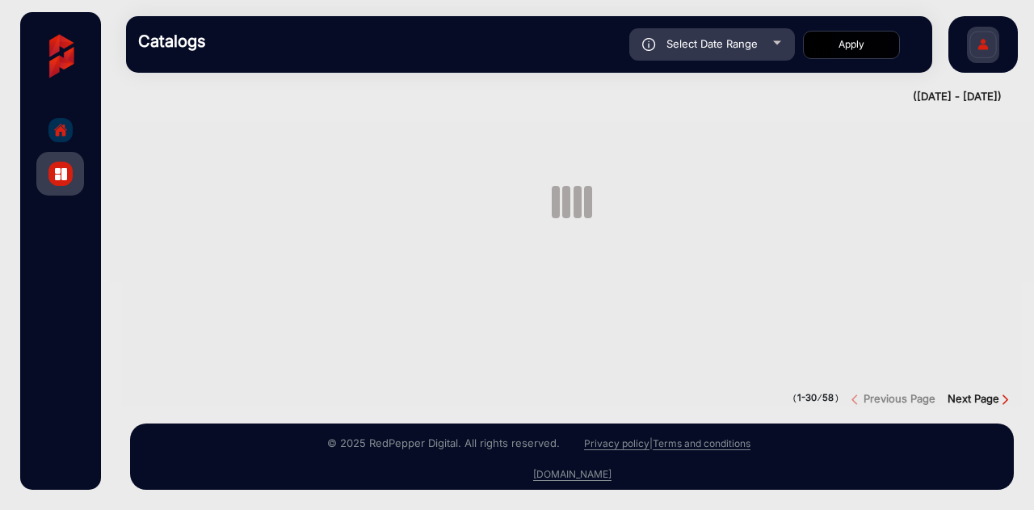
type input "[DATE]"
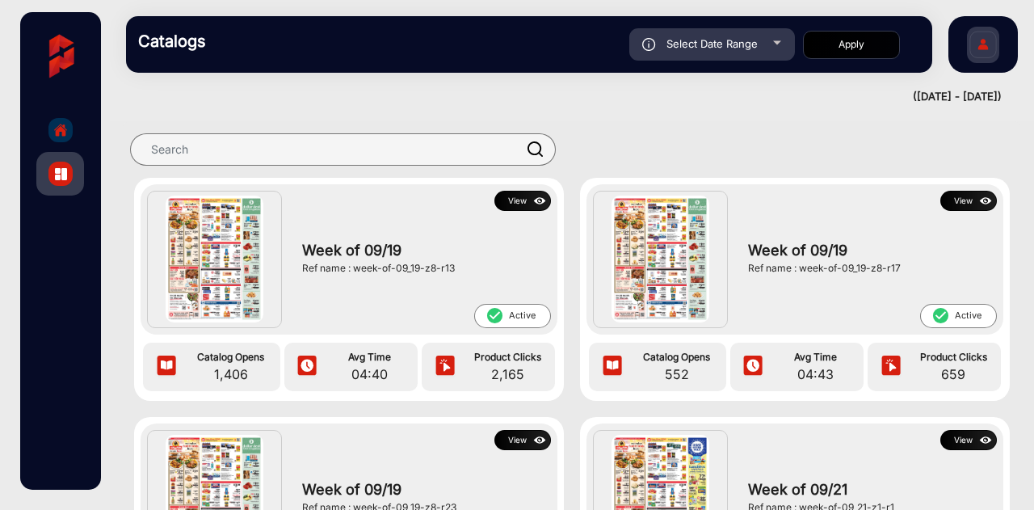
click at [846, 44] on button "Apply" at bounding box center [851, 45] width 97 height 28
type input "[DATE]"
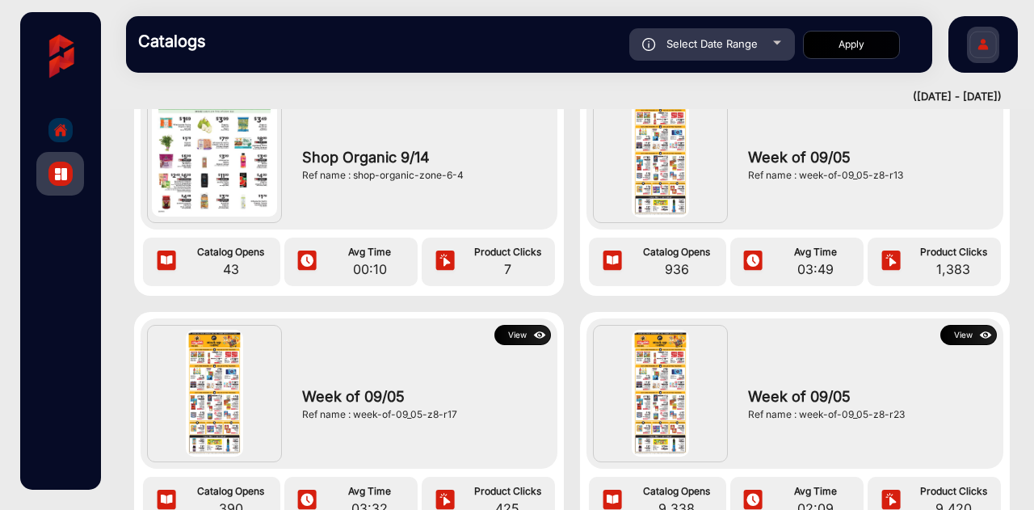
scroll to position [3306, 0]
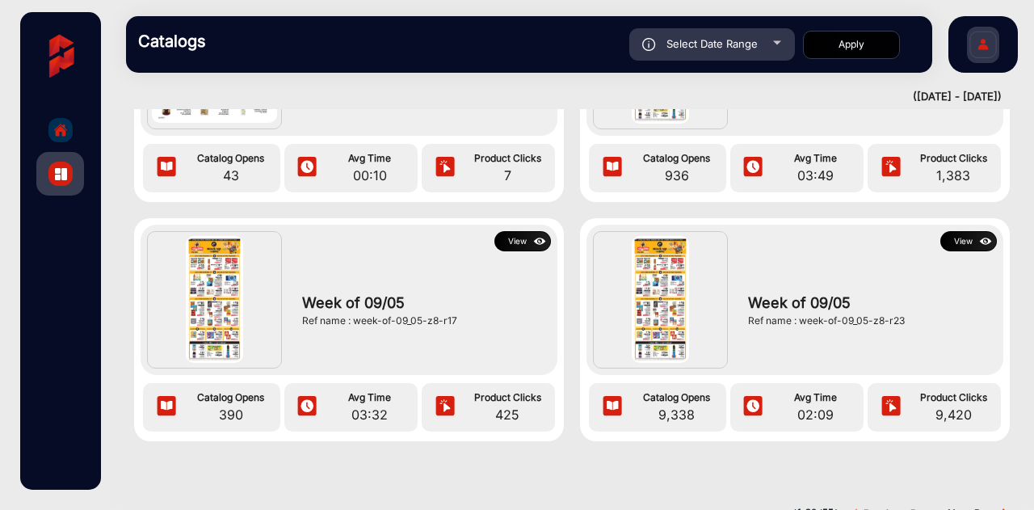
click at [695, 409] on span "9,338" at bounding box center [677, 414] width 90 height 19
click at [982, 249] on img at bounding box center [985, 242] width 19 height 18
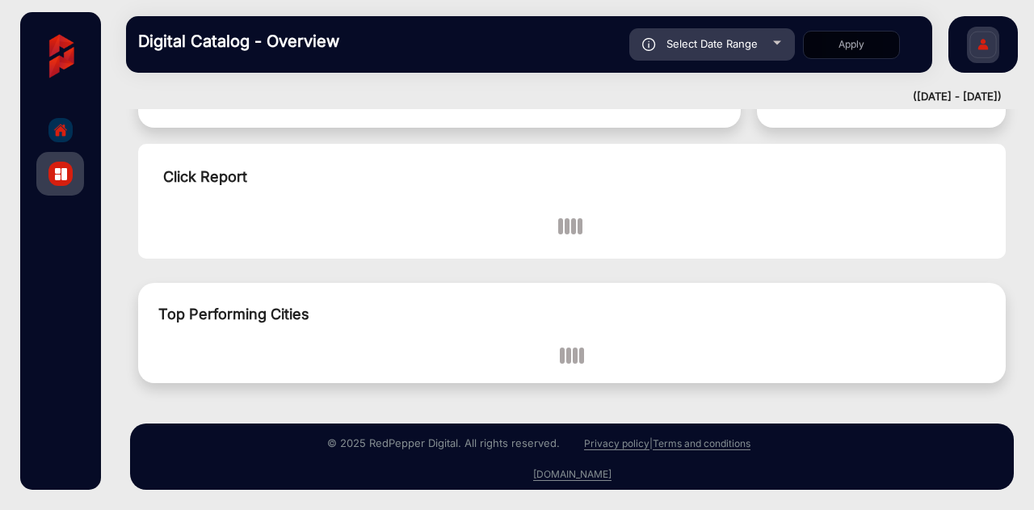
scroll to position [12, 0]
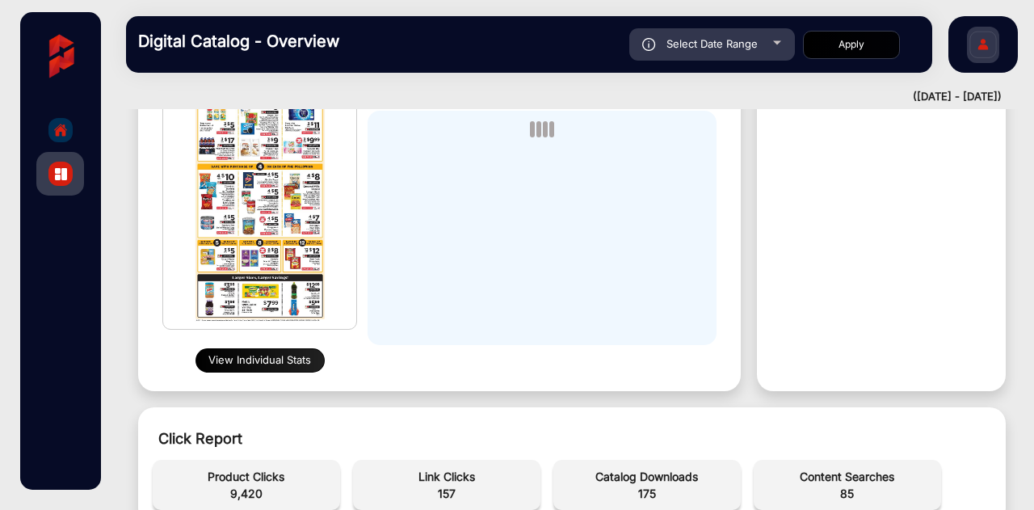
click at [255, 359] on button "View Individual Stats" at bounding box center [259, 360] width 129 height 24
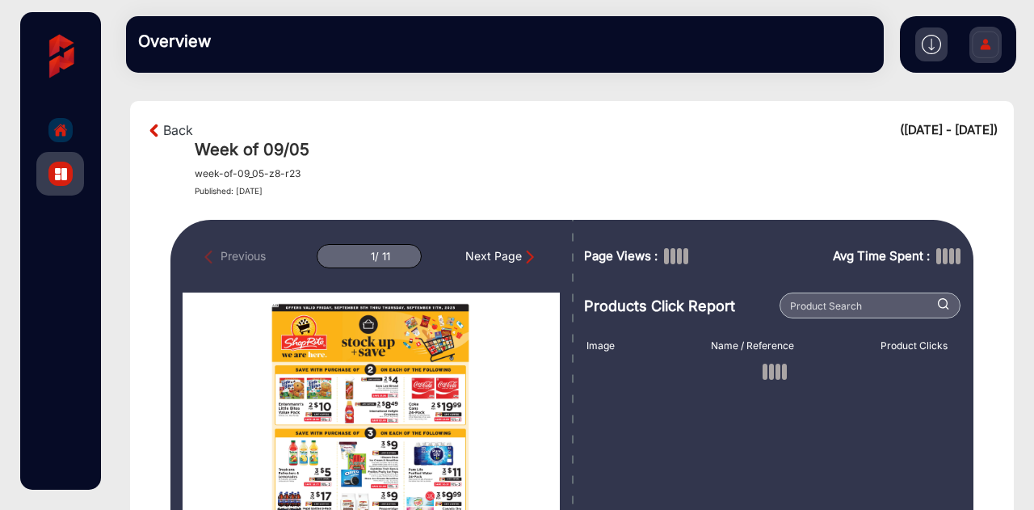
click at [527, 254] on img "Next Page" at bounding box center [530, 257] width 16 height 16
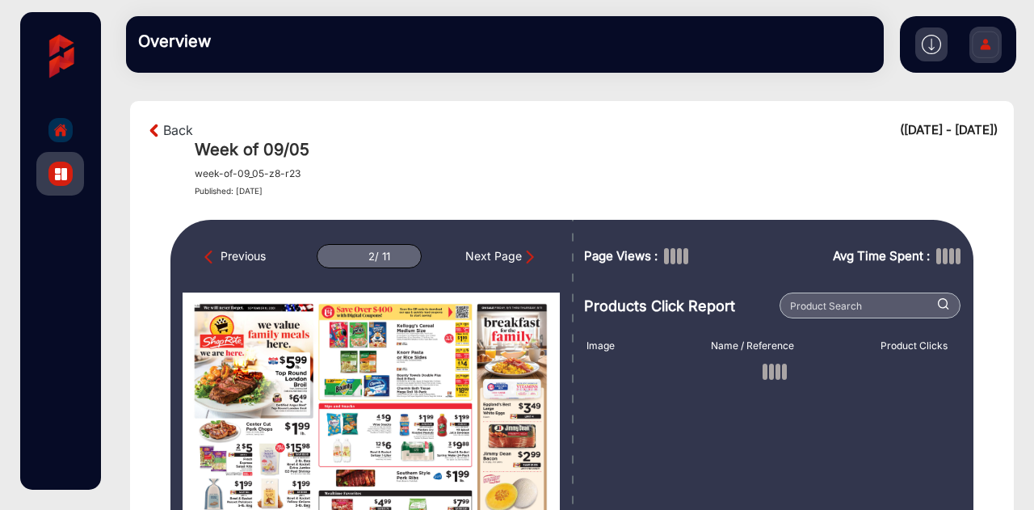
click at [527, 254] on img "Next Page" at bounding box center [530, 257] width 16 height 16
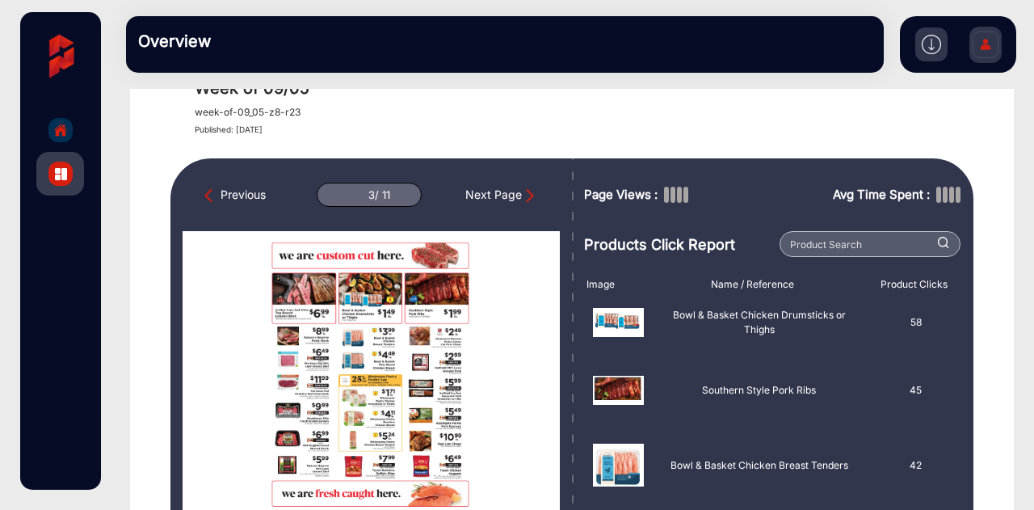
scroll to position [65, 0]
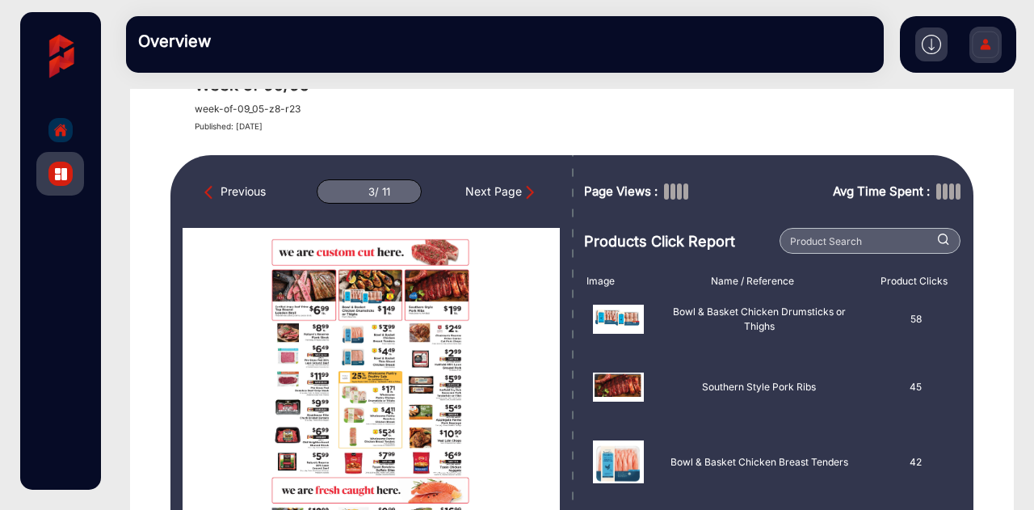
click at [514, 192] on div "Next Page" at bounding box center [501, 192] width 73 height 18
type input "4"
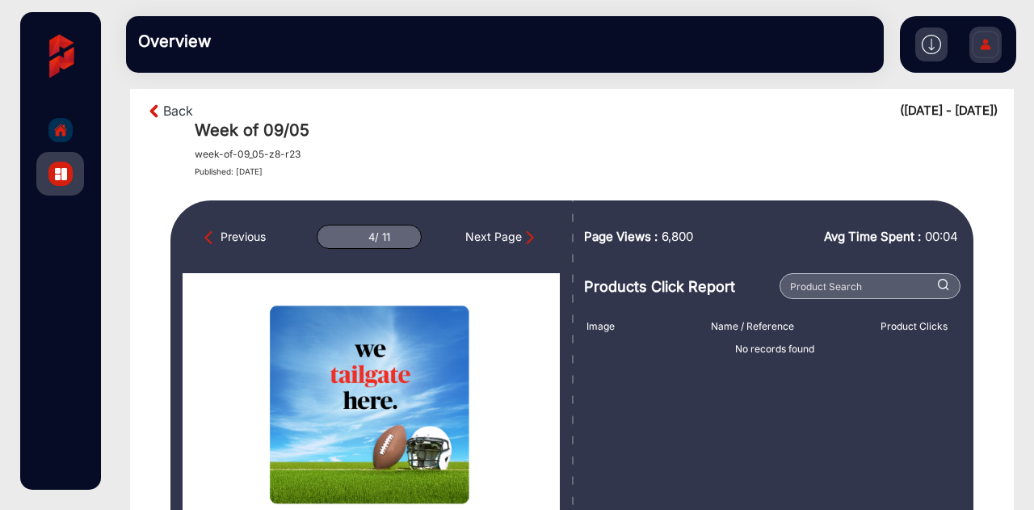
scroll to position [18, 0]
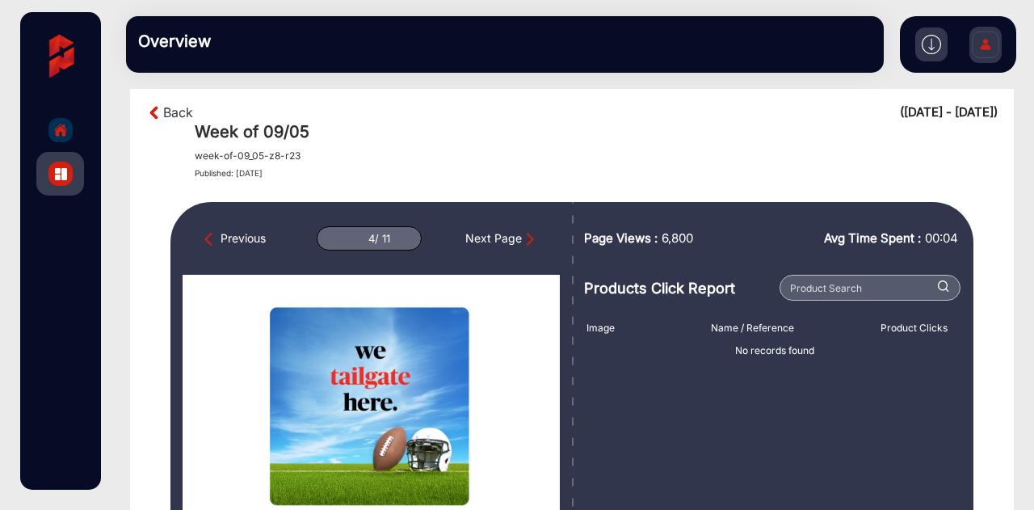
click at [930, 40] on img at bounding box center [931, 44] width 19 height 19
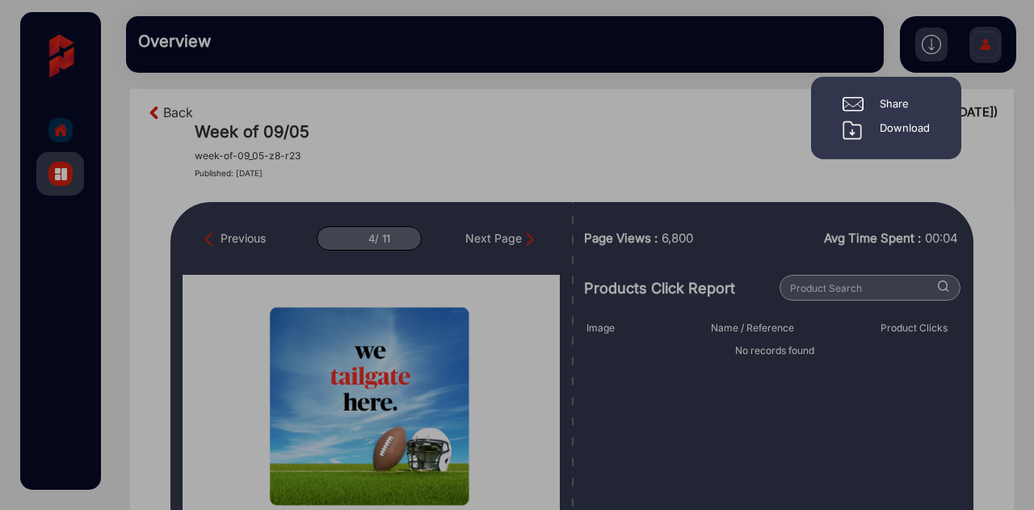
click at [758, 194] on div at bounding box center [517, 255] width 1034 height 510
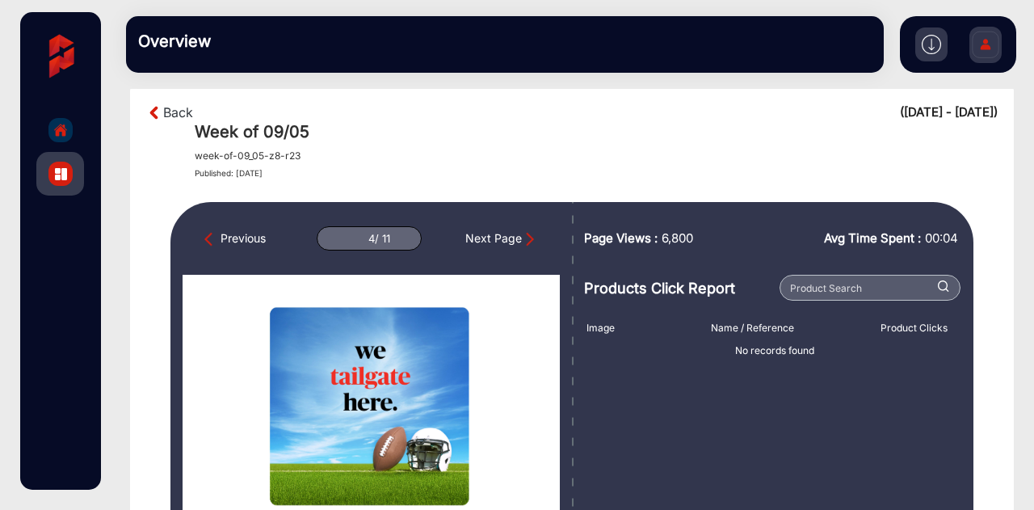
click at [979, 50] on img at bounding box center [985, 47] width 34 height 57
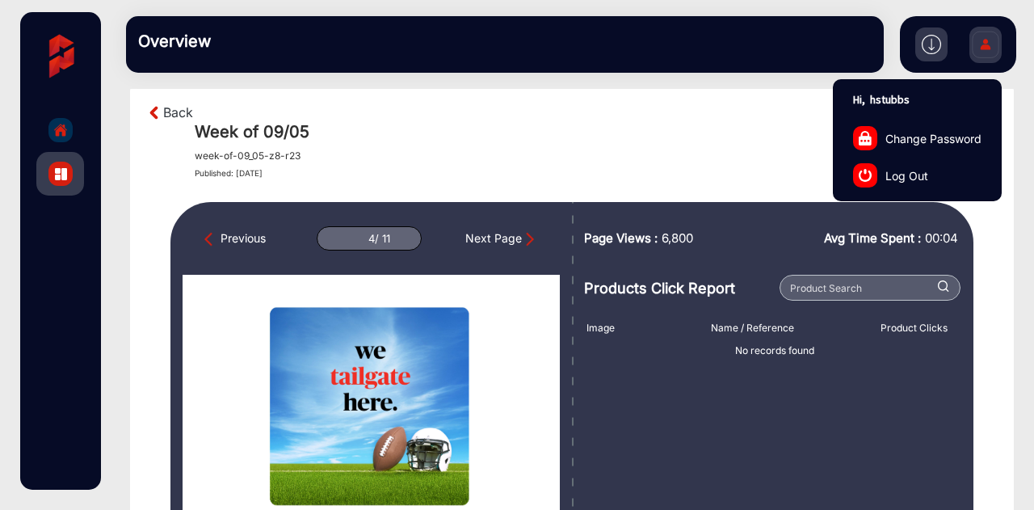
click at [651, 128] on h1 "Week of 09/05" at bounding box center [596, 131] width 803 height 19
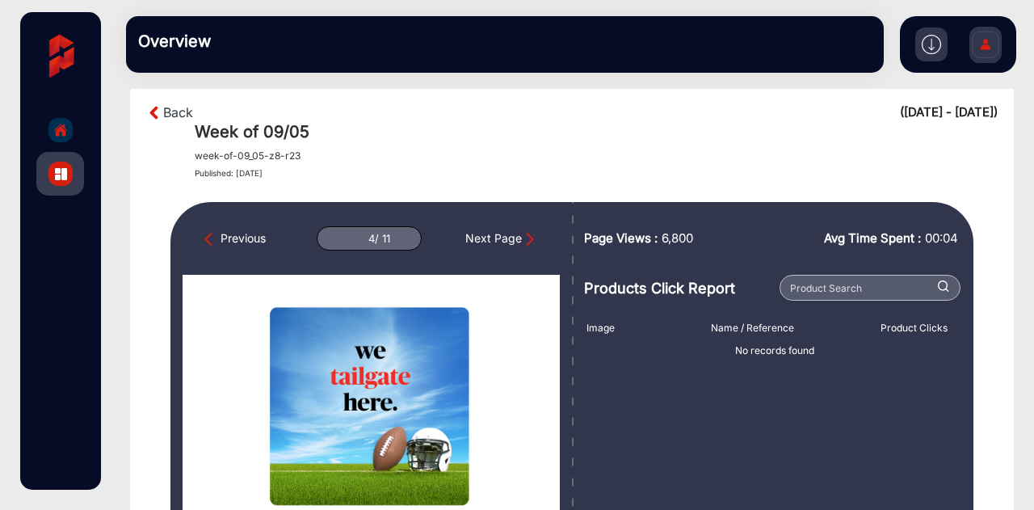
click at [743, 35] on div "Overview" at bounding box center [505, 44] width 758 height 57
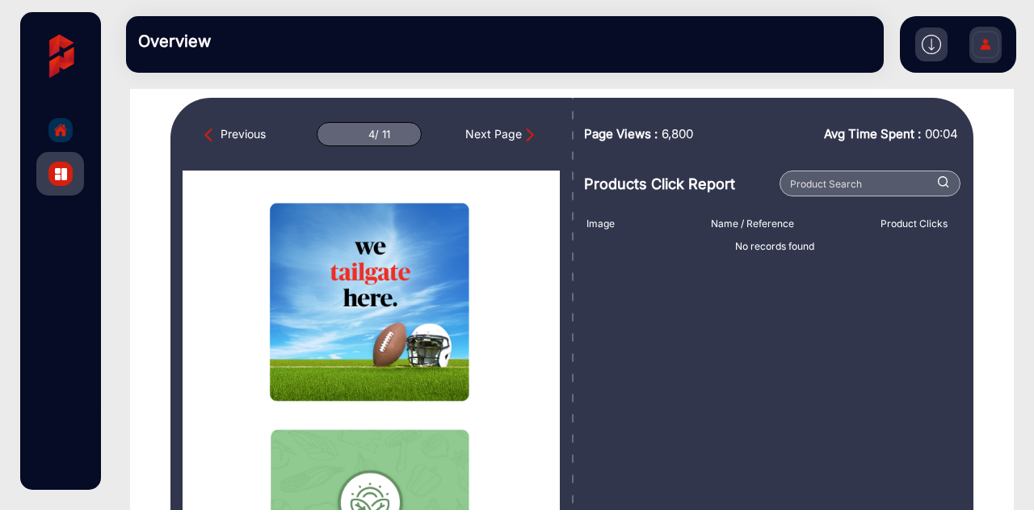
scroll to position [123, 0]
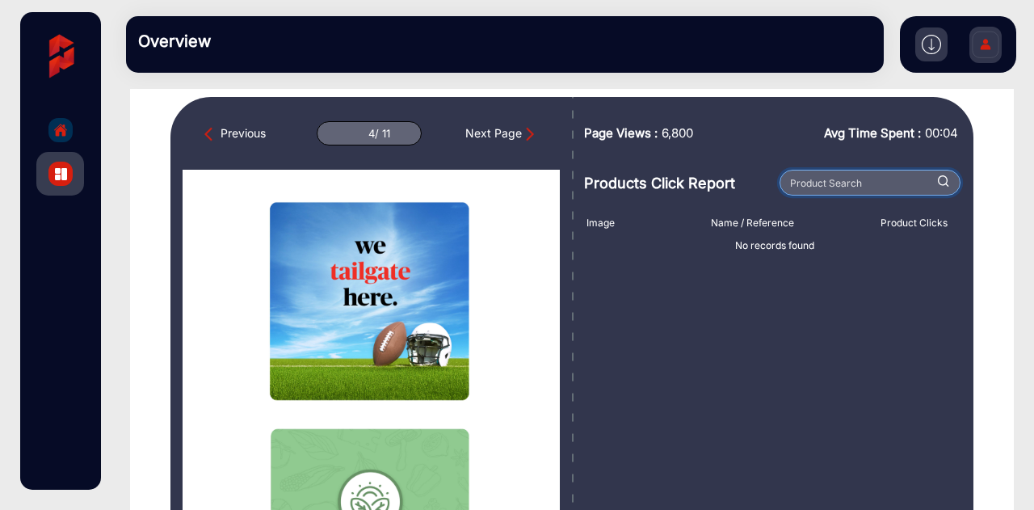
click at [833, 182] on input "text" at bounding box center [869, 183] width 181 height 26
click at [642, 323] on div "Image Name / Reference Product Clicks No records found" at bounding box center [774, 405] width 376 height 394
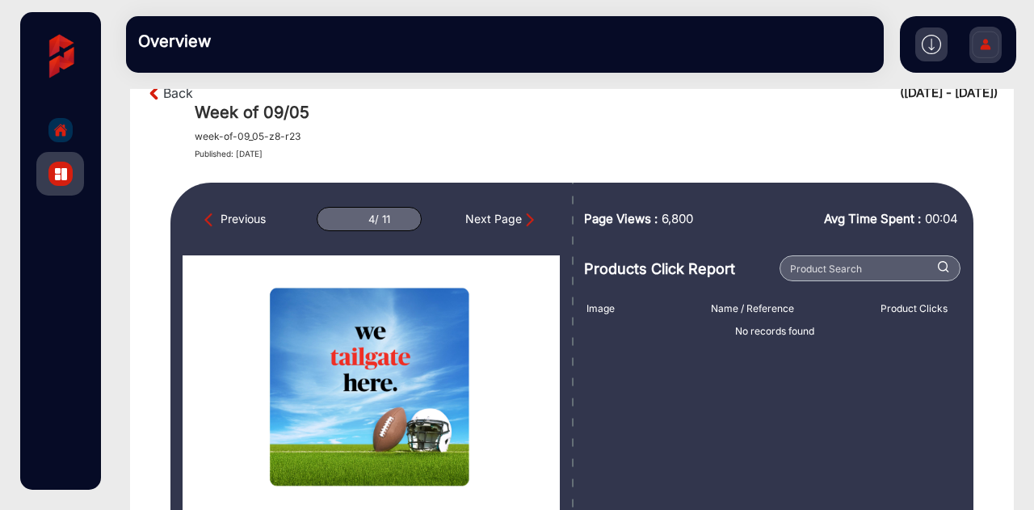
scroll to position [0, 0]
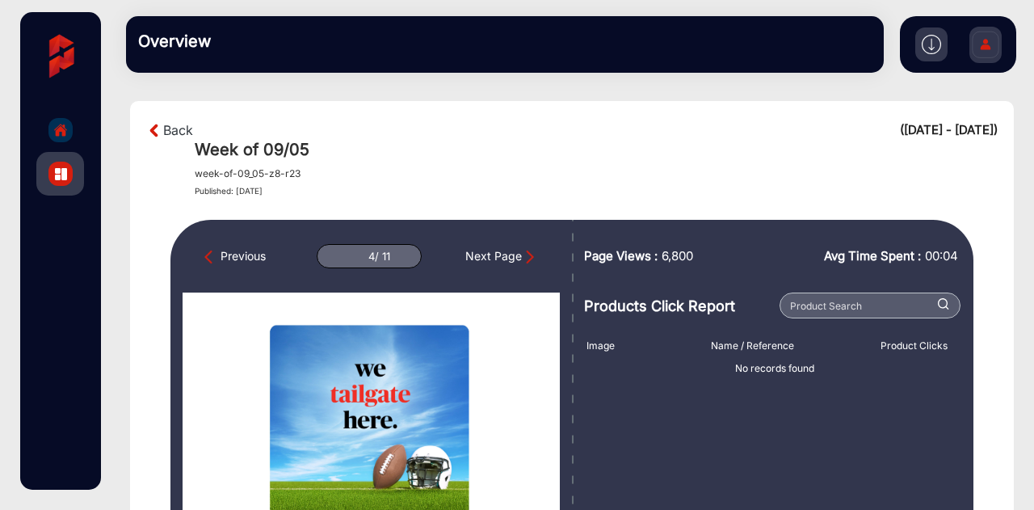
click at [167, 120] on section "Back ([DATE] - [DATE]) Week of 09/05 week-of-09_05-z8-r23 Published: [DATE] Pre…" at bounding box center [572, 458] width 884 height 715
click at [166, 132] on link "Back" at bounding box center [178, 129] width 30 height 19
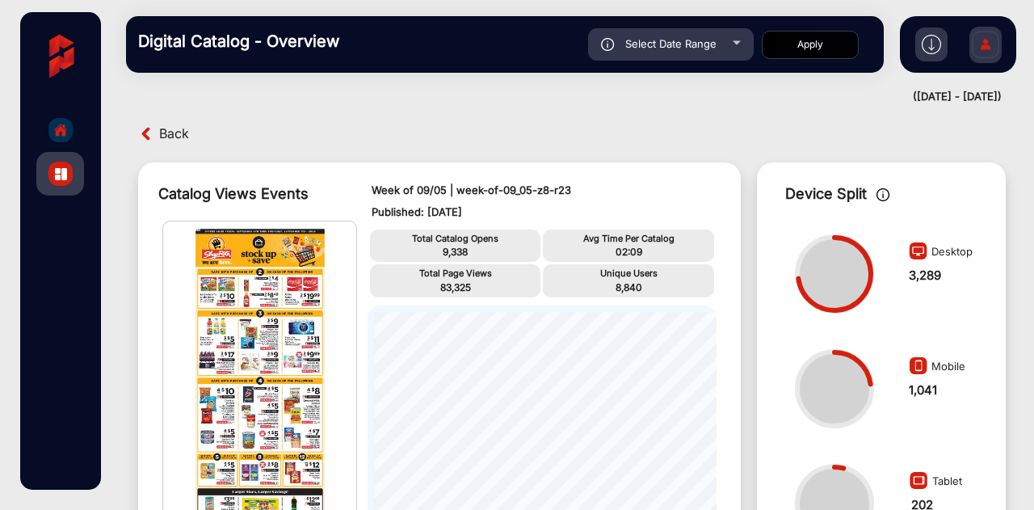
click at [174, 124] on span "Back" at bounding box center [174, 133] width 30 height 25
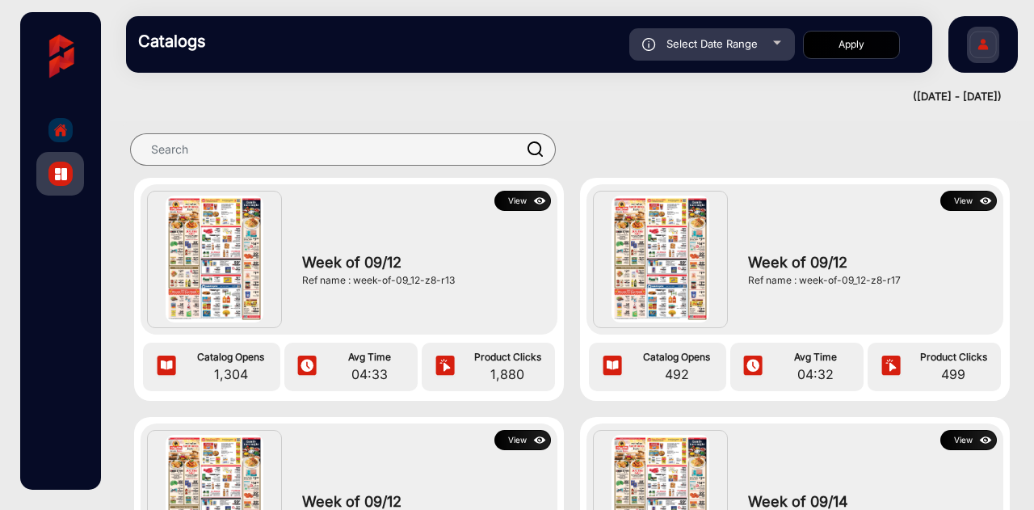
click at [625, 124] on div at bounding box center [572, 149] width 924 height 57
click at [732, 49] on span "Select Date Range" at bounding box center [711, 43] width 91 height 13
type input "[DATE]"
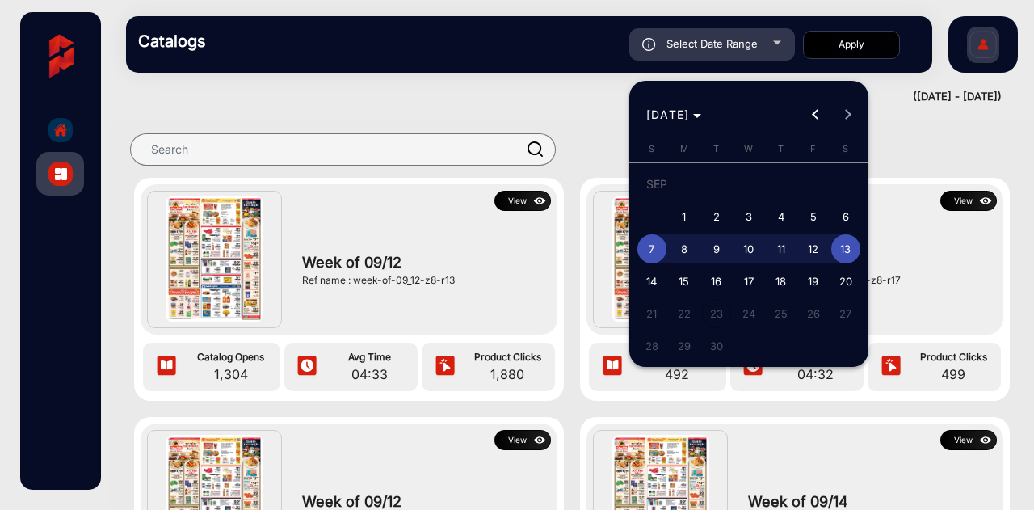
click at [510, 83] on div at bounding box center [517, 255] width 1034 height 510
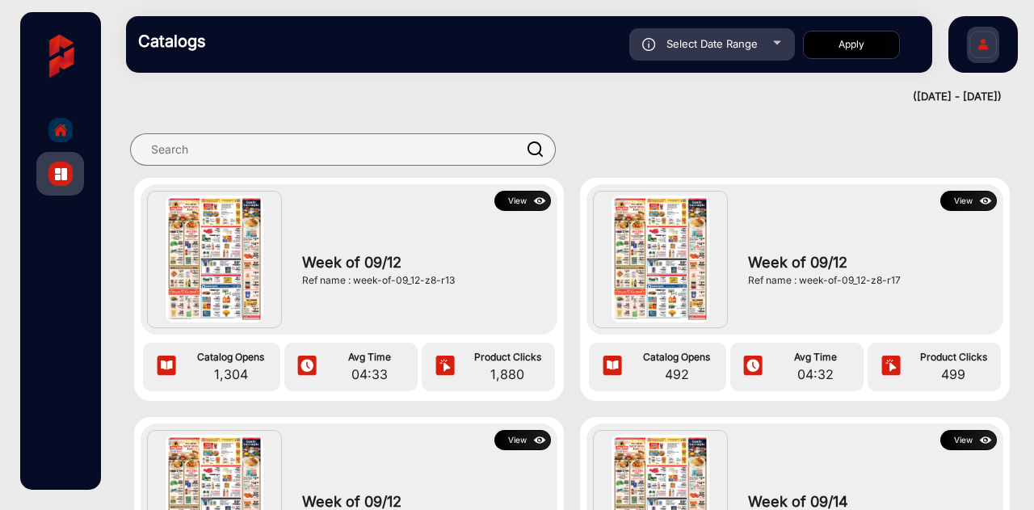
click at [44, 161] on link "Catalogs" at bounding box center [60, 174] width 48 height 44
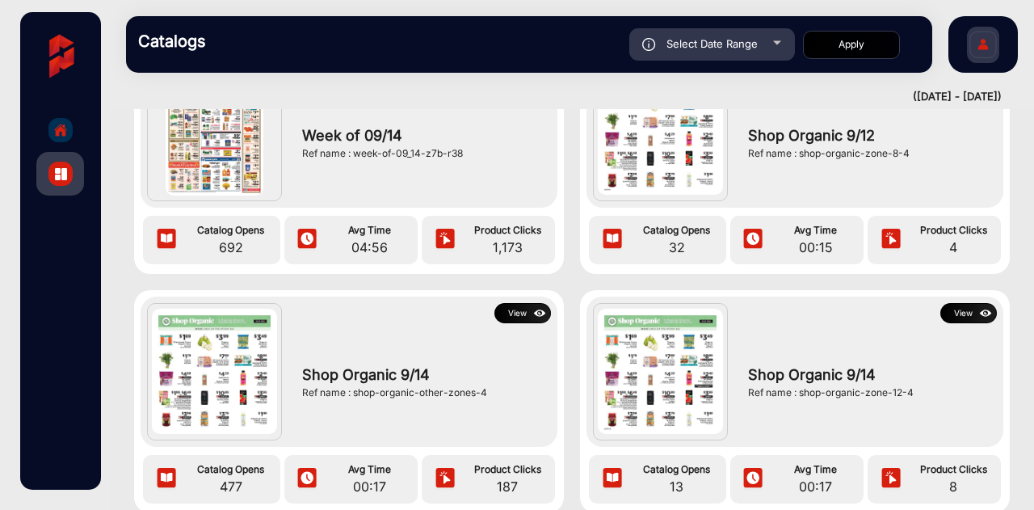
scroll to position [2734, 0]
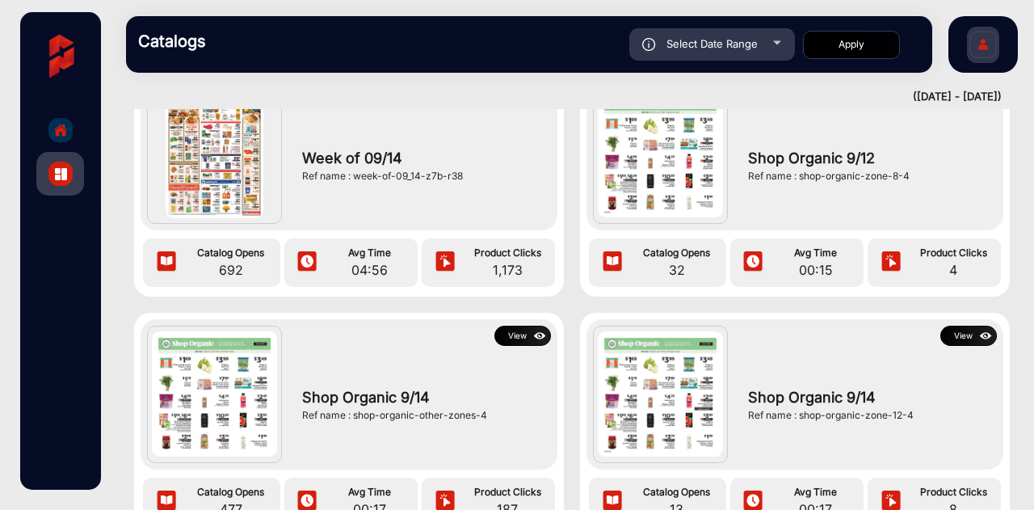
click at [656, 170] on img at bounding box center [660, 154] width 125 height 125
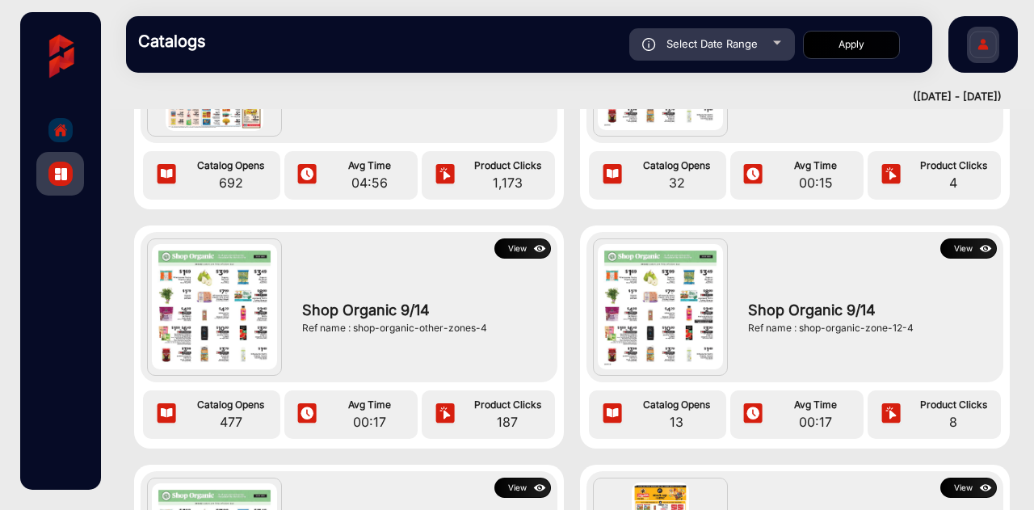
scroll to position [2837, 0]
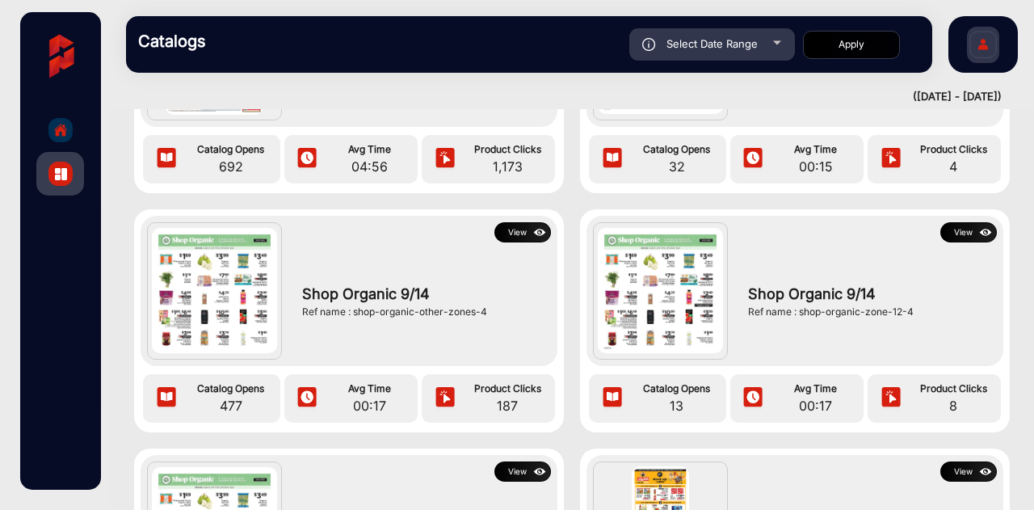
click at [525, 229] on button "View" at bounding box center [522, 232] width 57 height 20
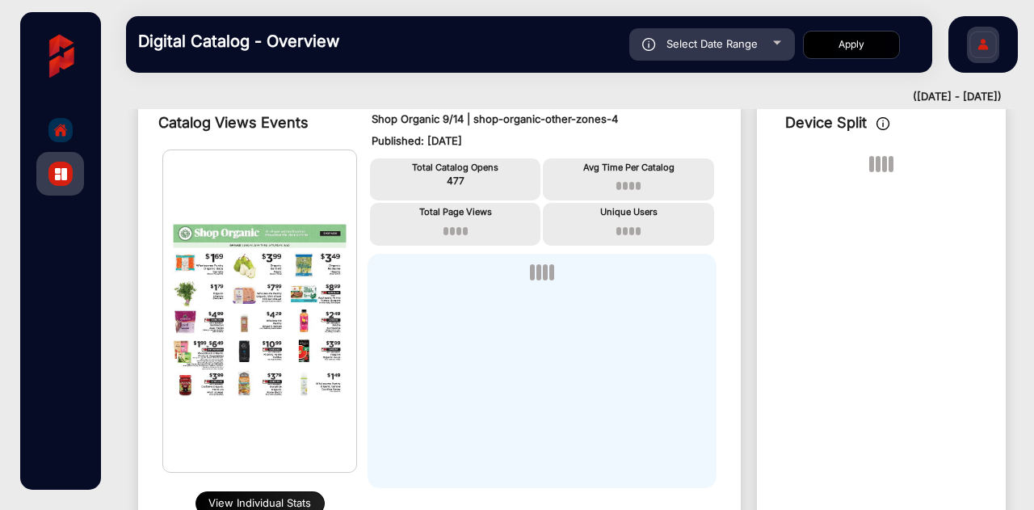
scroll to position [176, 0]
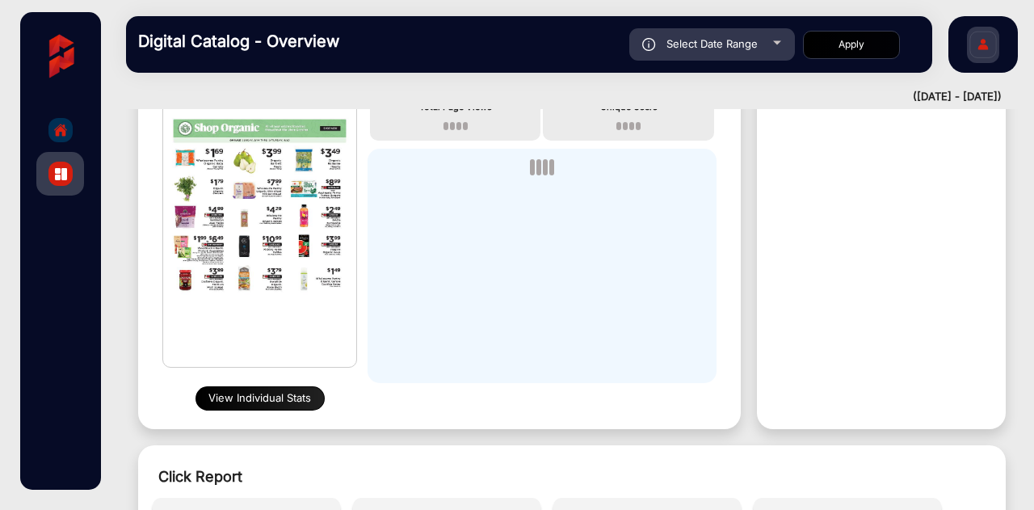
click at [255, 393] on button "View Individual Stats" at bounding box center [259, 398] width 129 height 24
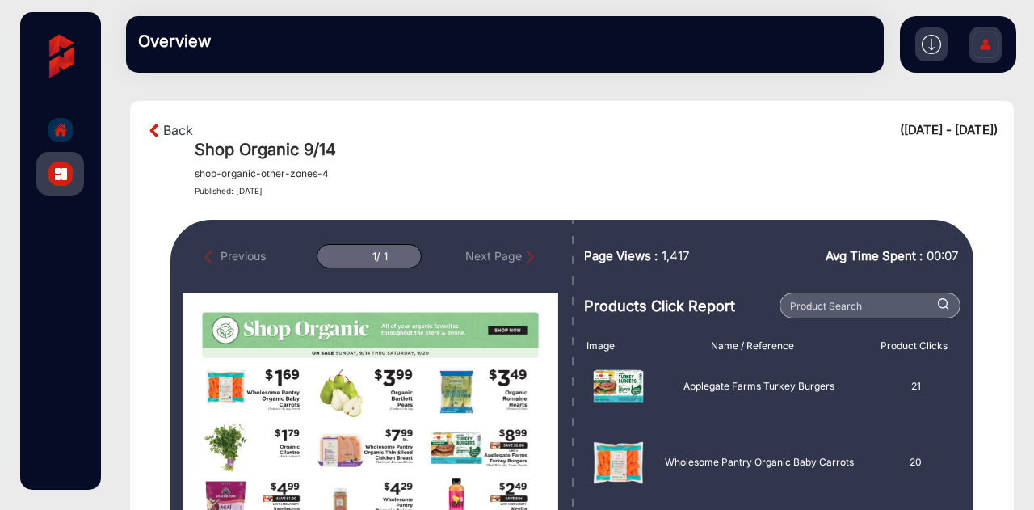
click at [365, 129] on div "Back ([DATE] - [DATE])" at bounding box center [571, 129] width 851 height 19
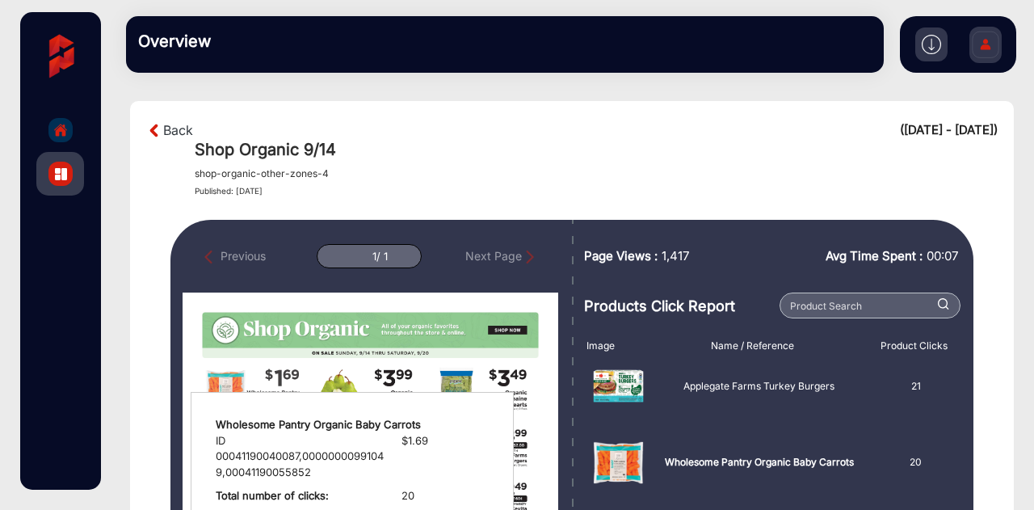
click at [254, 384] on div "NaN / 1" at bounding box center [252, 390] width 105 height 52
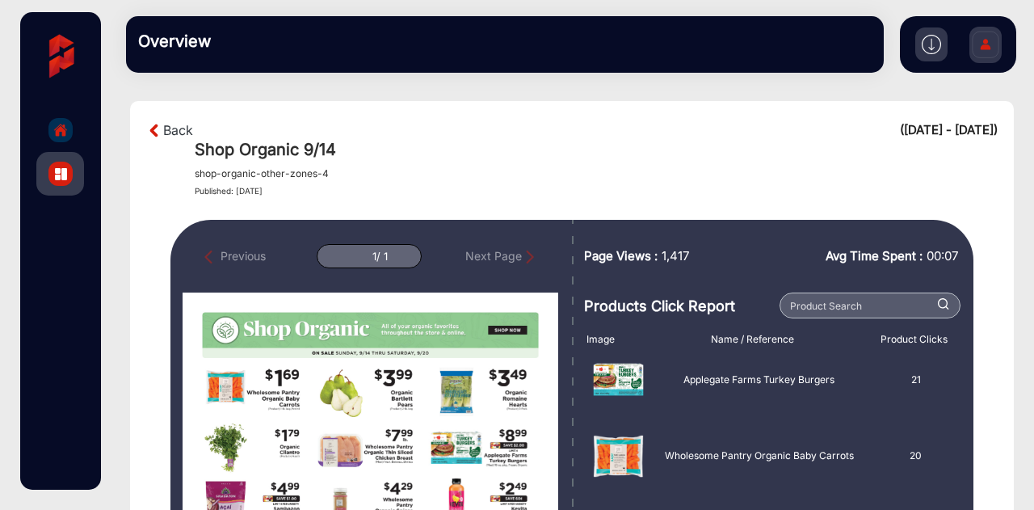
scroll to position [60, 0]
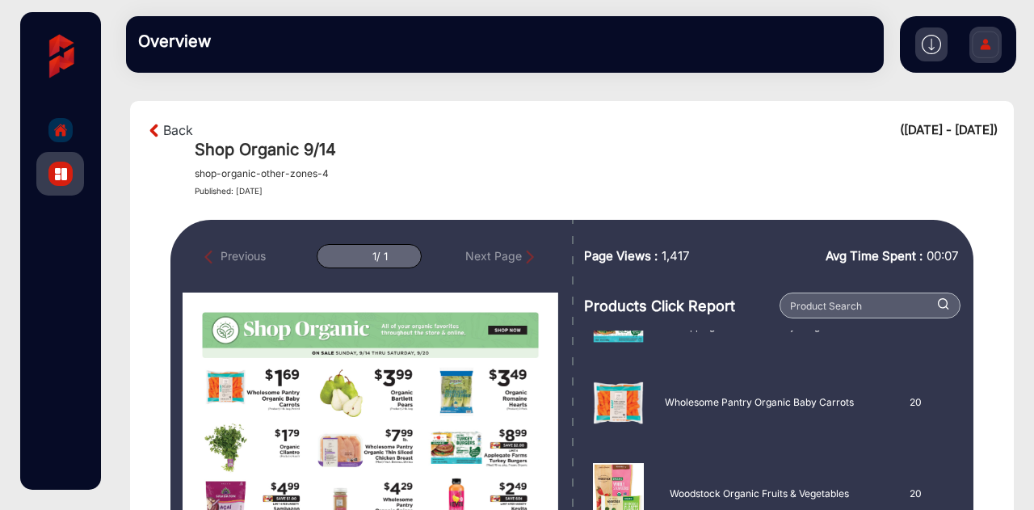
click at [184, 107] on section "Back ([DATE] - [DATE]) Shop Organic 9/14 shop-organic-other-zones-4 Published: …" at bounding box center [572, 400] width 884 height 599
click at [173, 120] on link "Back" at bounding box center [178, 129] width 30 height 19
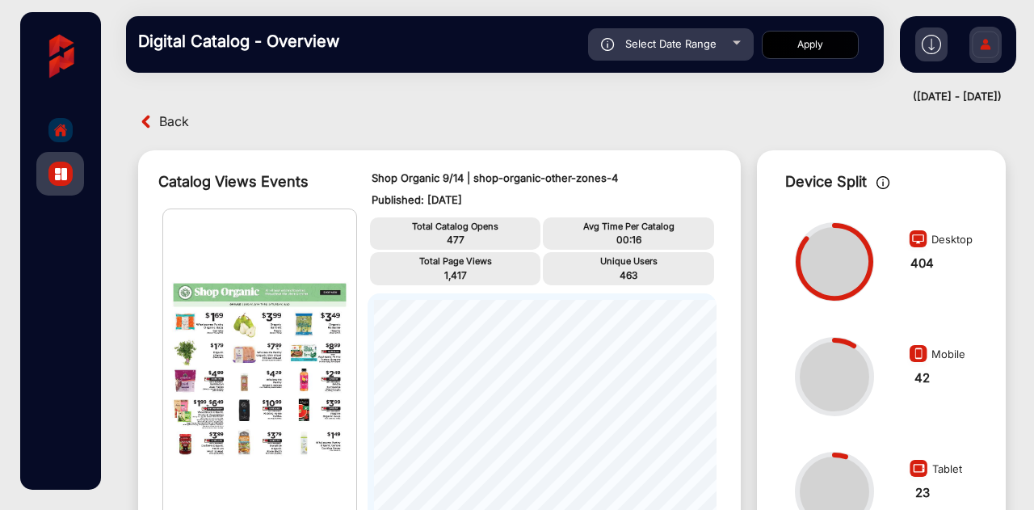
click at [369, 109] on div "Back" at bounding box center [353, 121] width 438 height 25
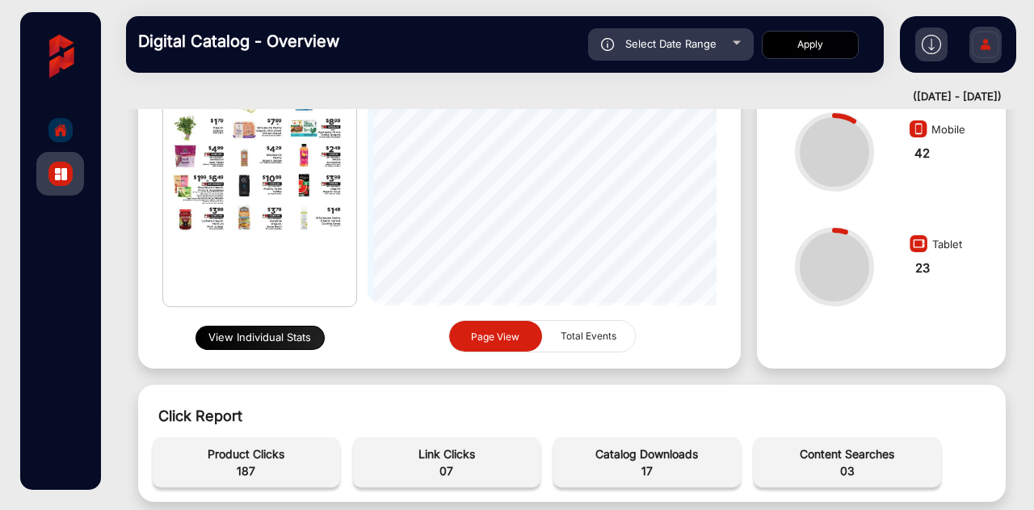
scroll to position [0, 0]
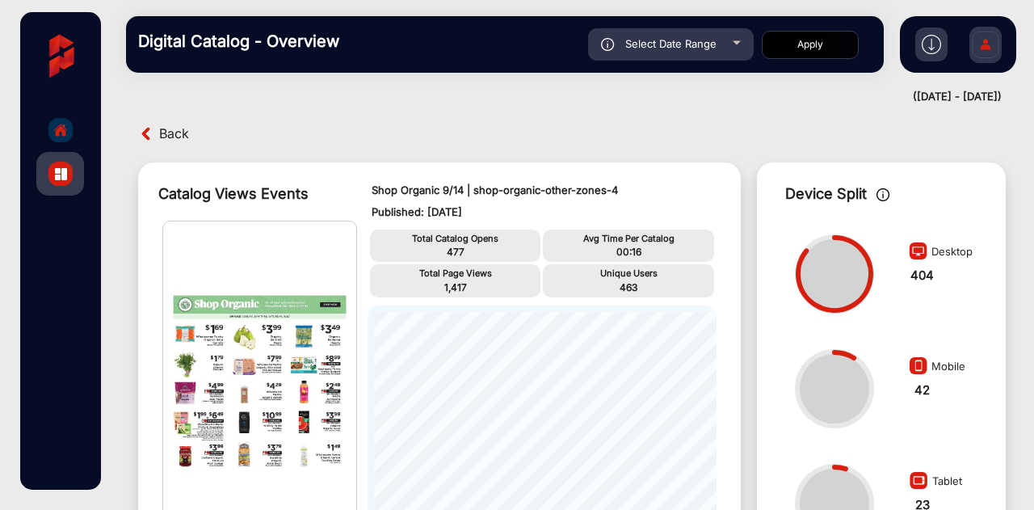
click at [153, 128] on img at bounding box center [146, 133] width 17 height 17
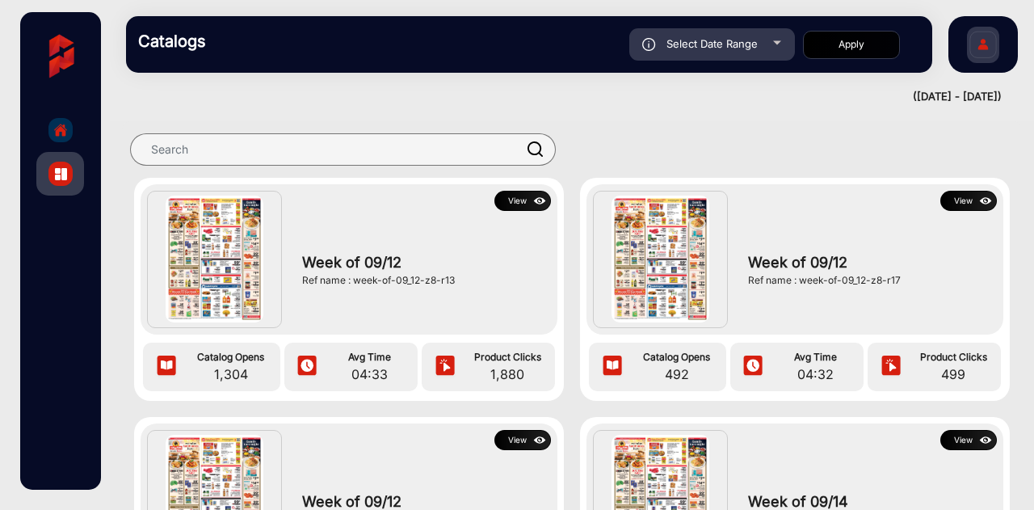
click at [424, 229] on div "Week of 09/12 Ref name : week-of-09_12-z8-r13" at bounding box center [422, 269] width 257 height 117
click at [506, 204] on button "View" at bounding box center [522, 201] width 57 height 20
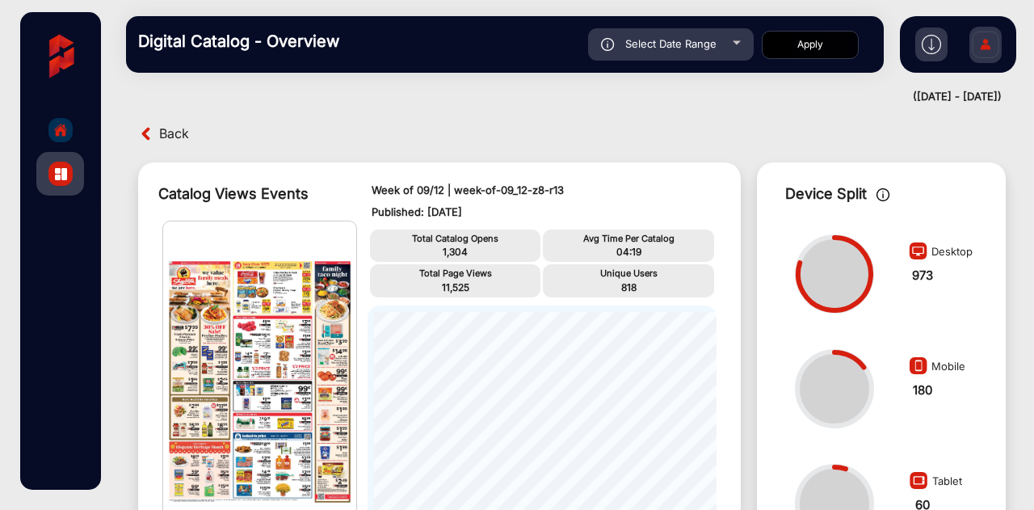
click at [252, 319] on img at bounding box center [259, 381] width 193 height 321
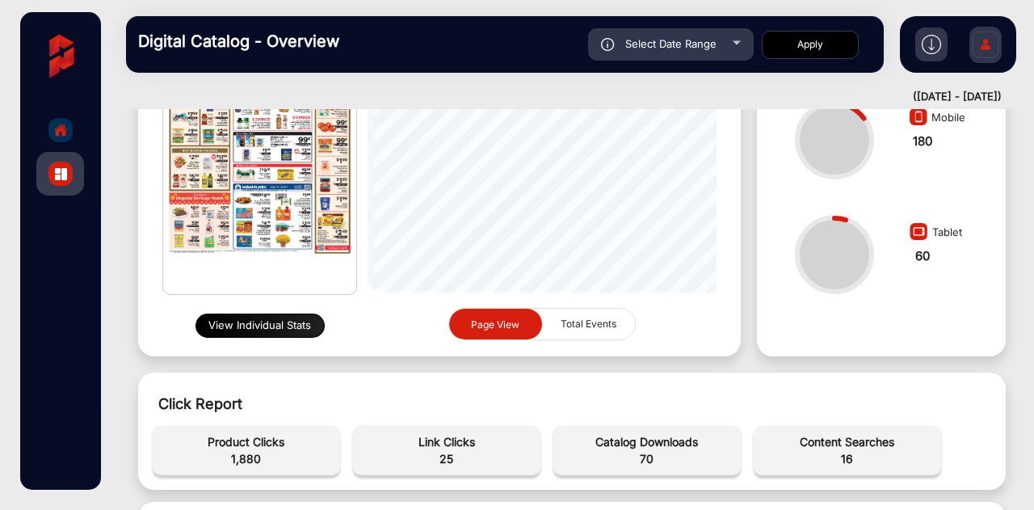
click at [590, 323] on span "Total Events" at bounding box center [588, 324] width 75 height 31
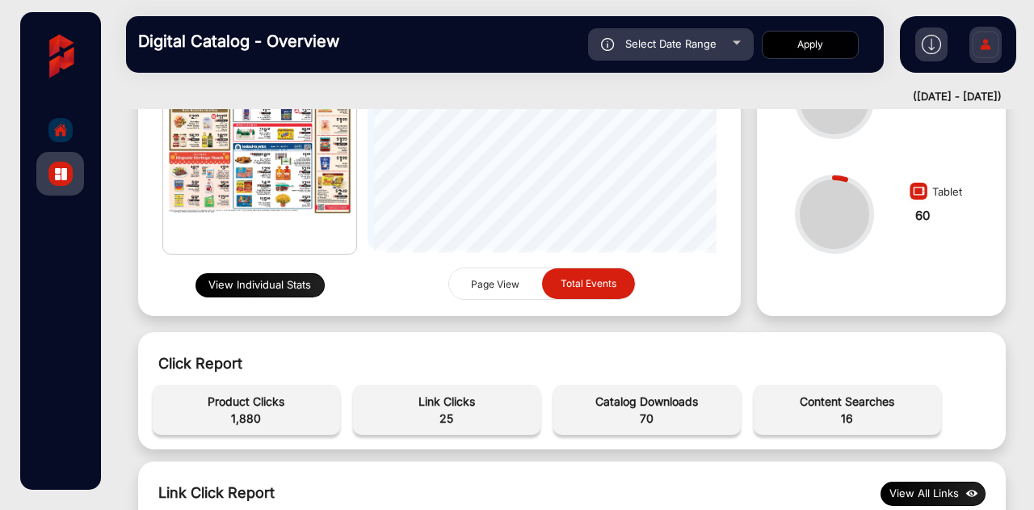
scroll to position [0, 0]
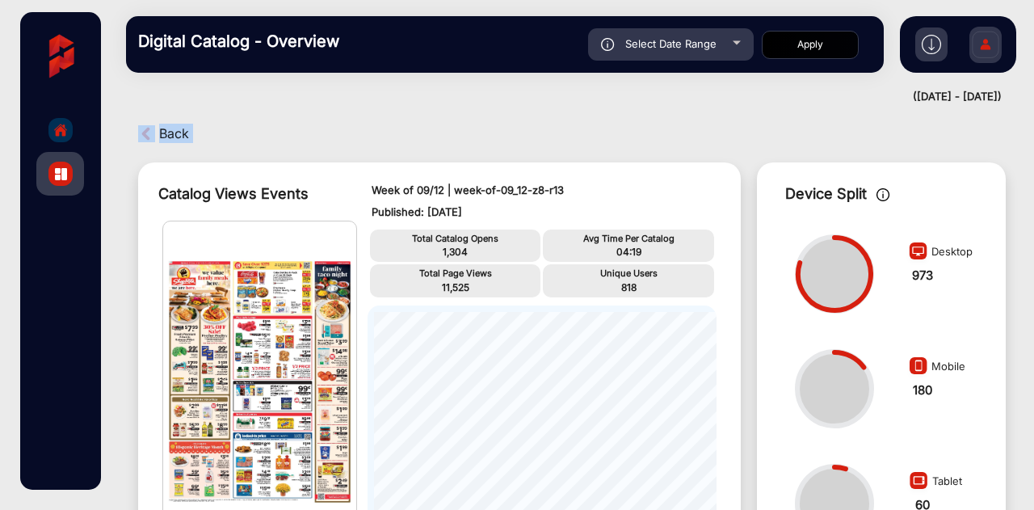
drag, startPoint x: 162, startPoint y: 146, endPoint x: 147, endPoint y: 127, distance: 24.2
click at [147, 127] on img at bounding box center [146, 133] width 17 height 17
